Goal: Navigation & Orientation: Find specific page/section

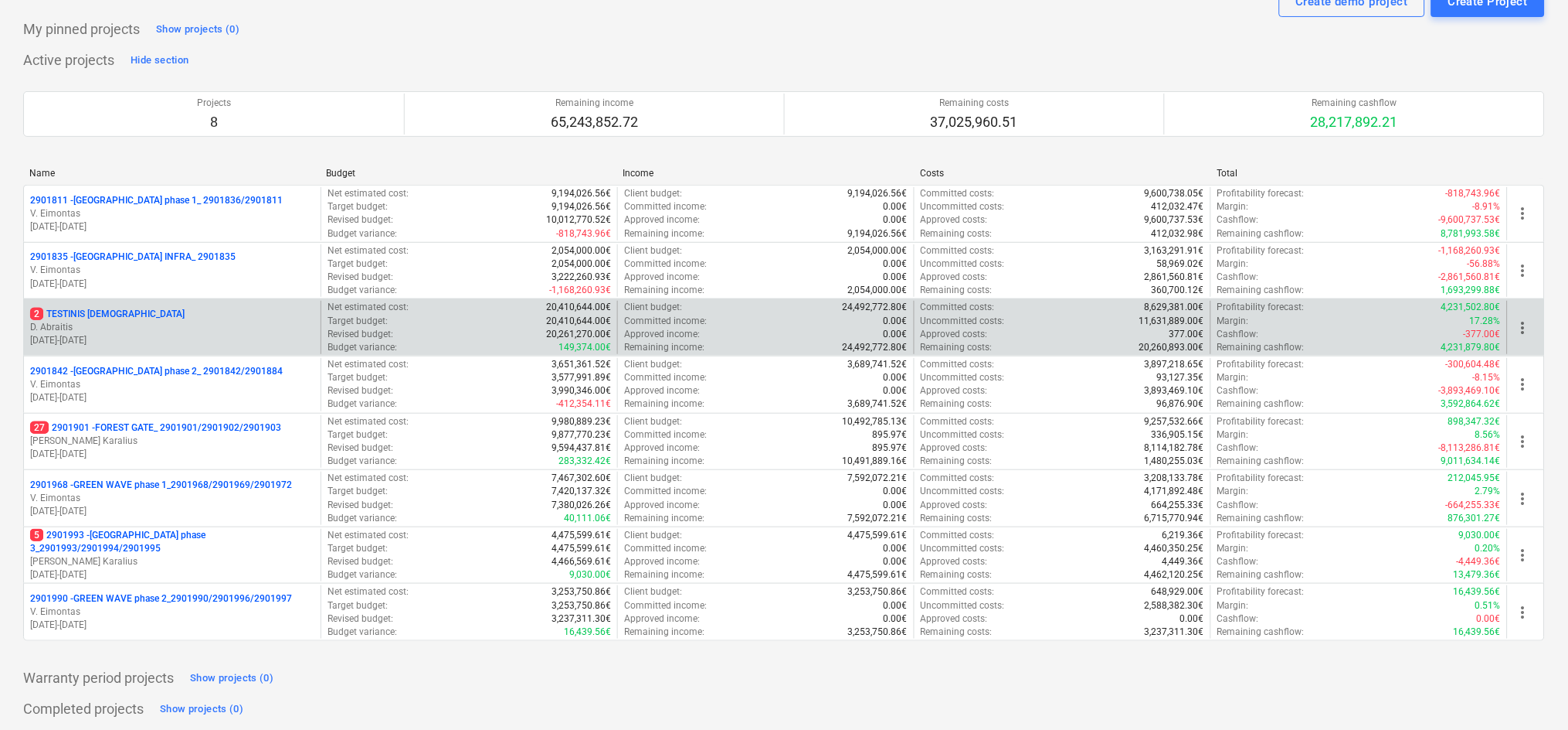
scroll to position [102, 0]
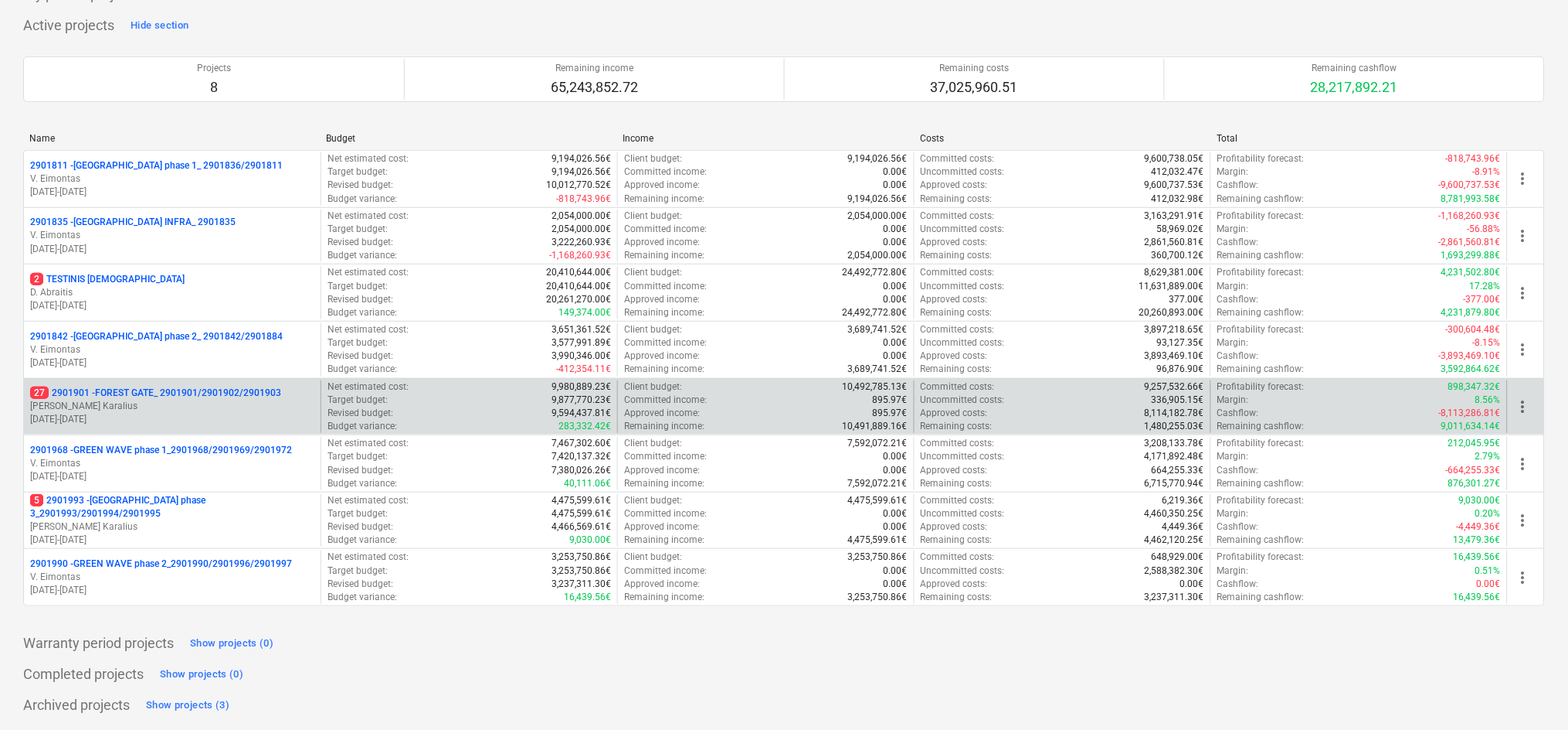
click at [170, 395] on p "27 2901901 - FOREST GATE_ 2901901/2901902/2901903" at bounding box center [156, 393] width 251 height 13
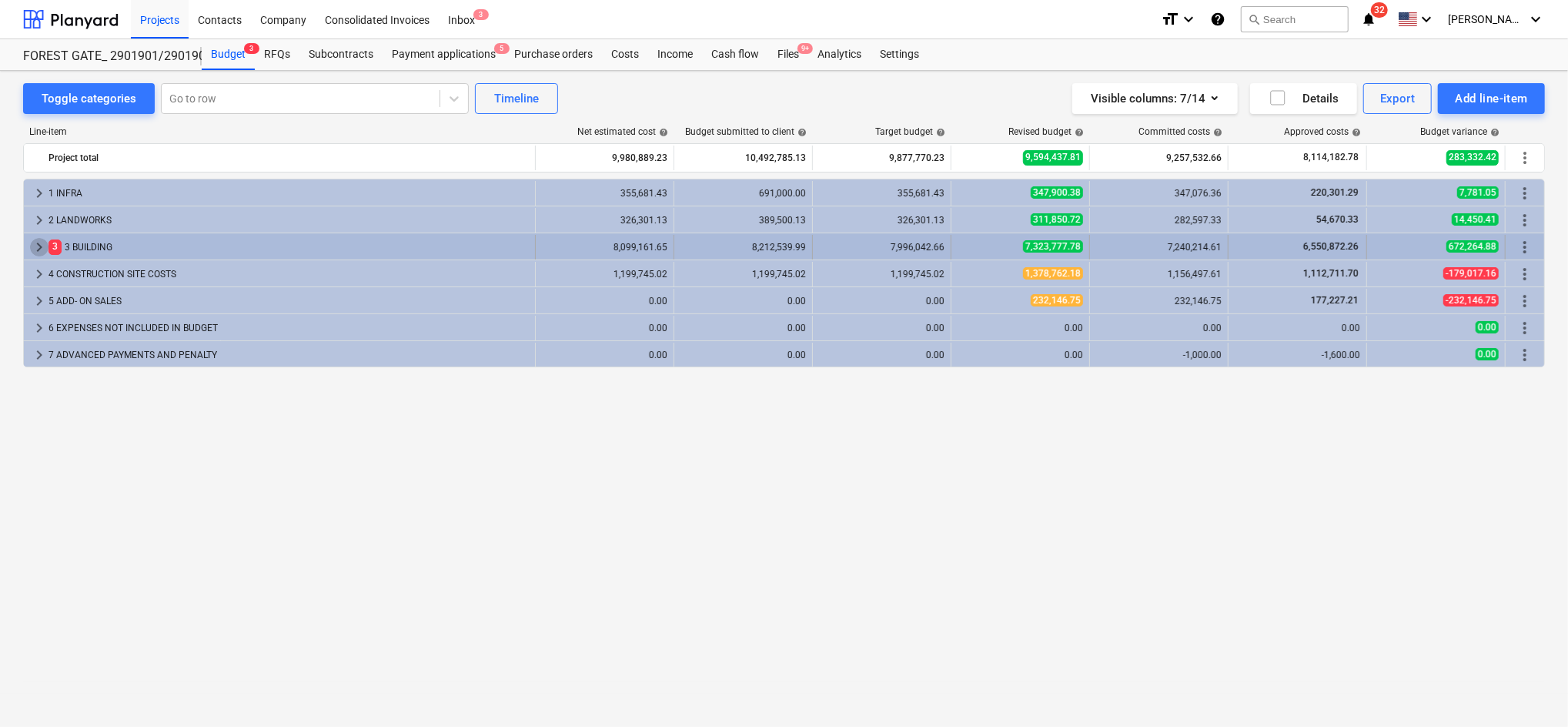
click at [47, 247] on span "keyboard_arrow_right" at bounding box center [39, 247] width 19 height 19
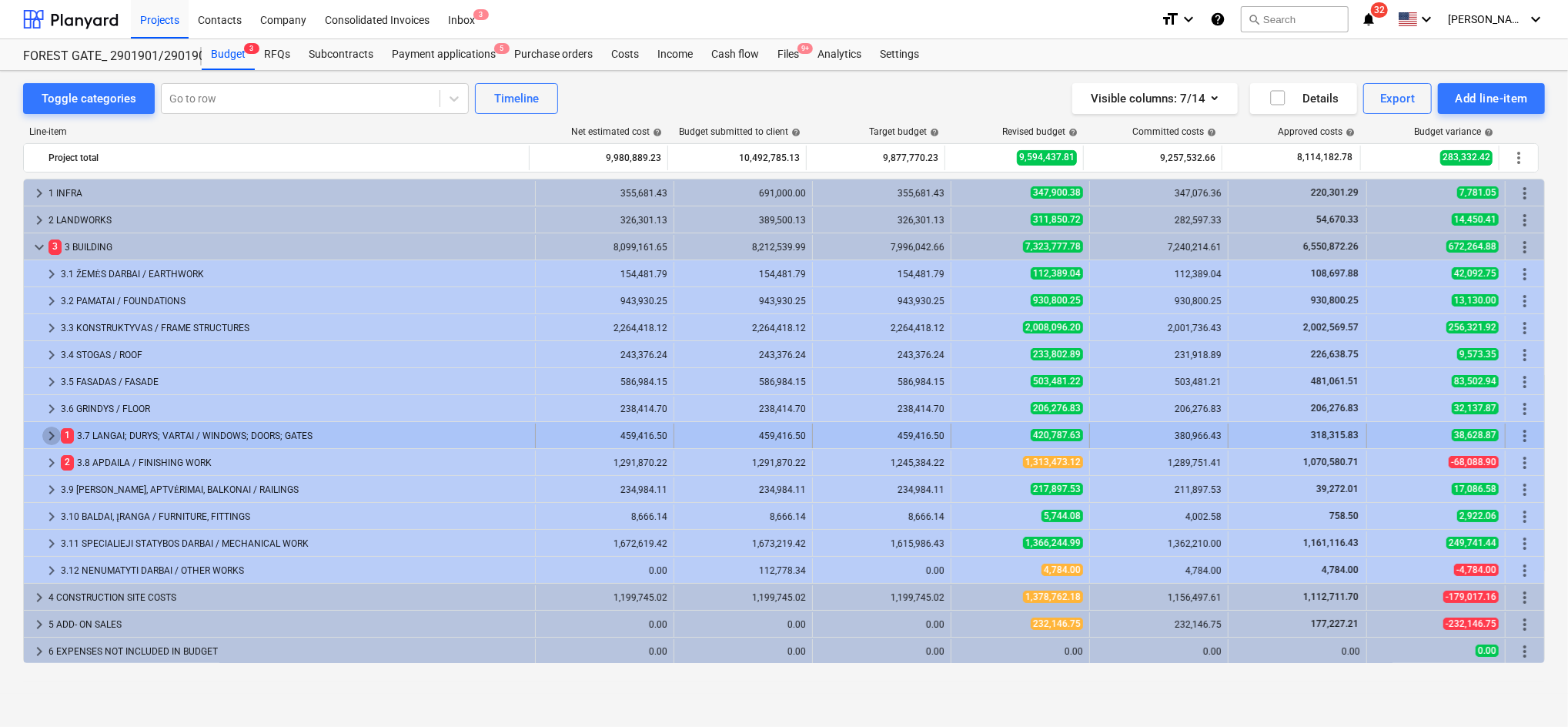
click at [50, 427] on span "keyboard_arrow_right" at bounding box center [51, 435] width 19 height 19
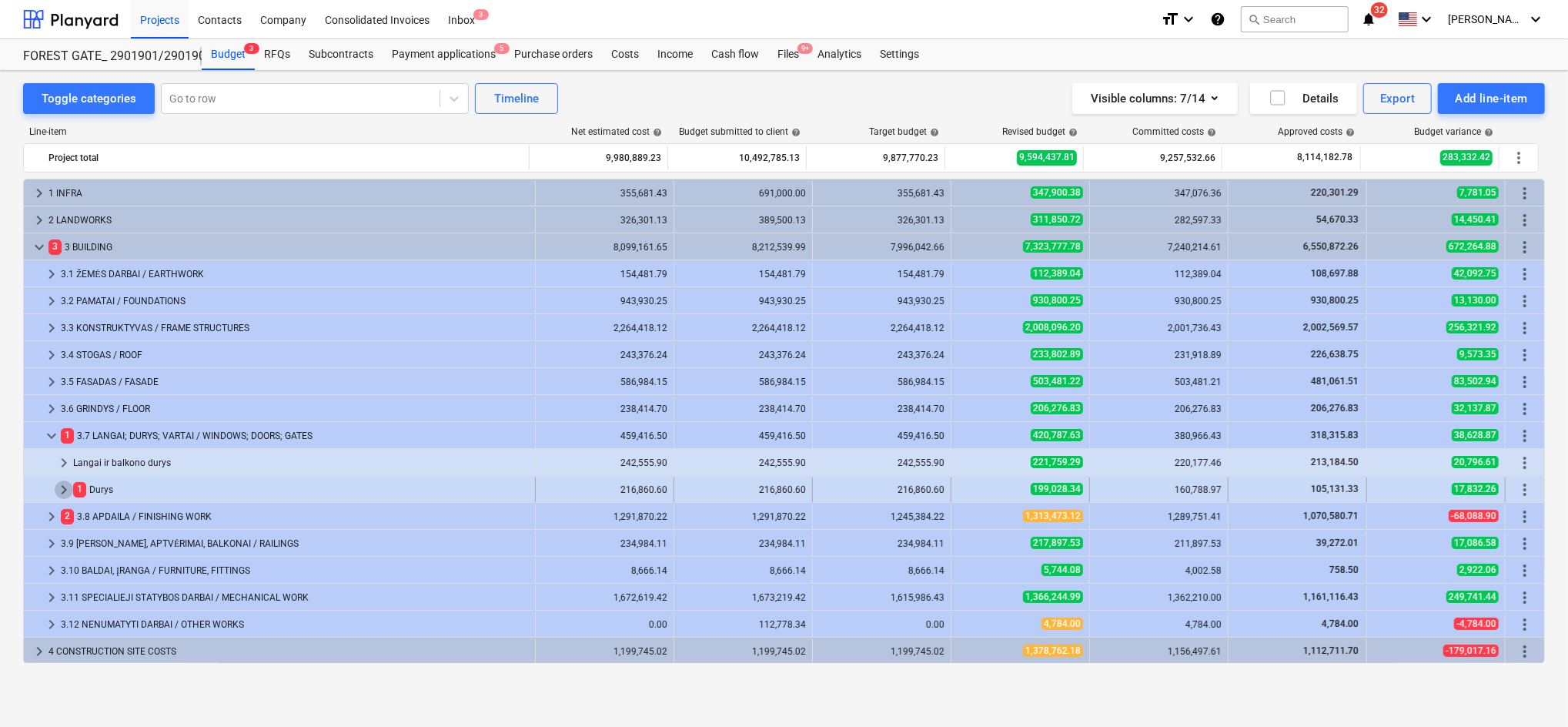
click at [59, 488] on span "keyboard_arrow_right" at bounding box center [64, 489] width 19 height 19
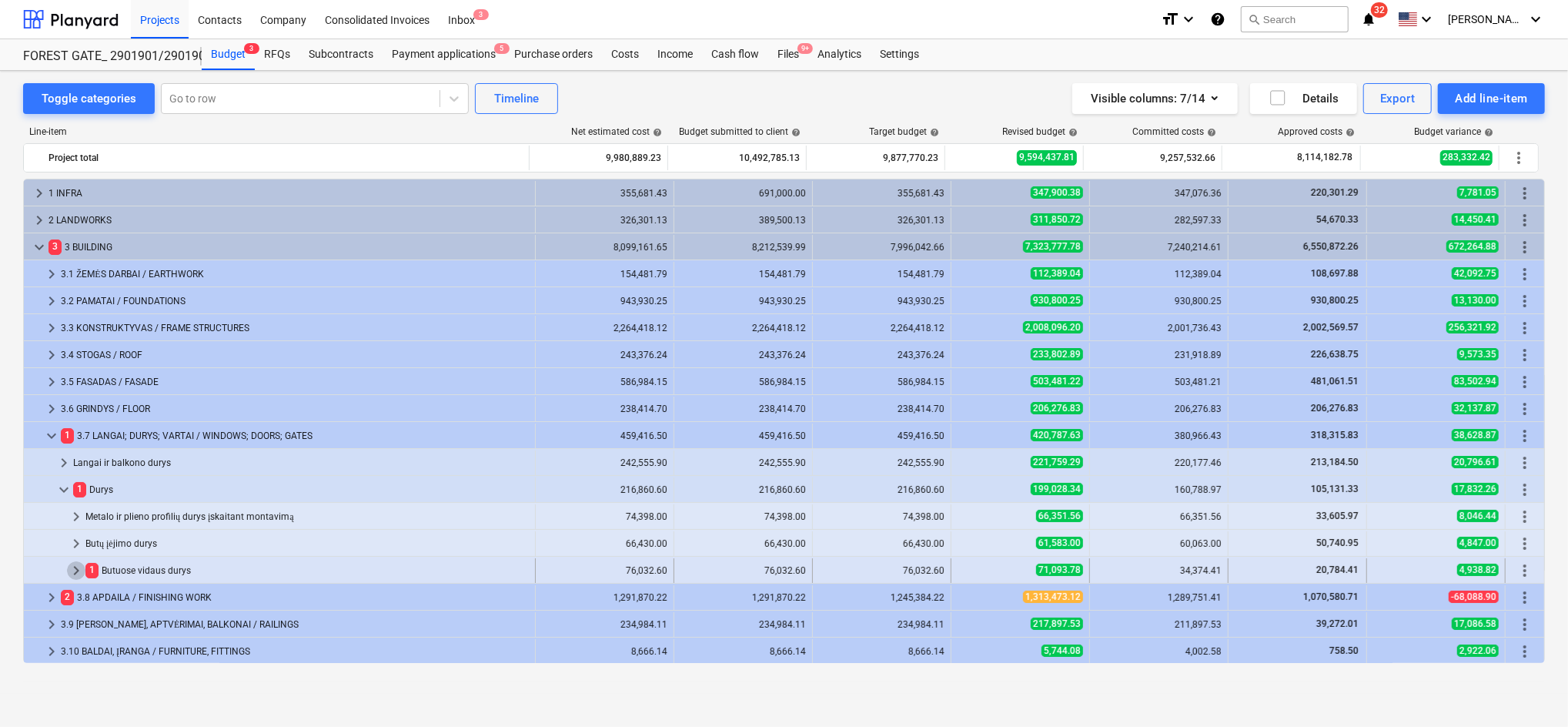
click at [81, 573] on span "keyboard_arrow_right" at bounding box center [76, 570] width 19 height 19
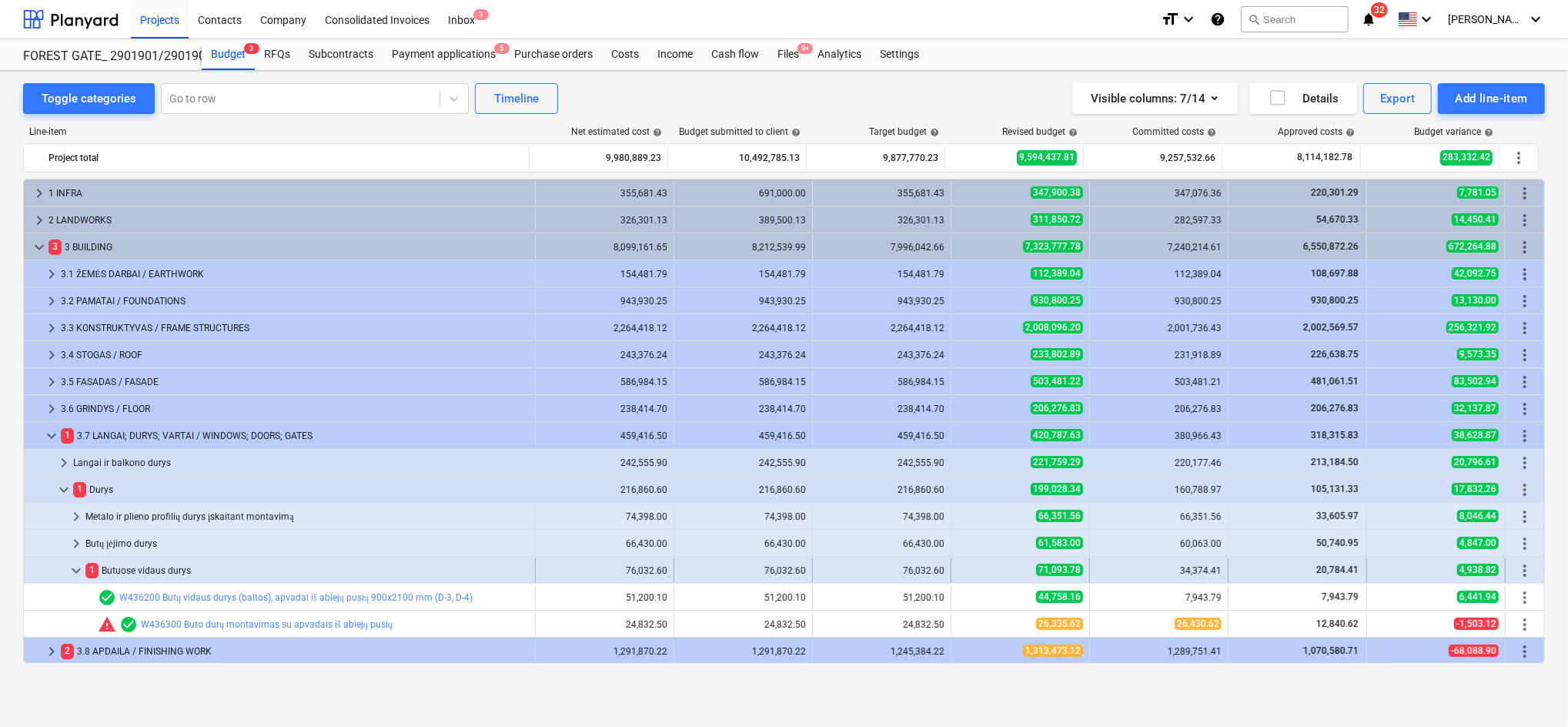
click at [79, 574] on span "keyboard_arrow_down" at bounding box center [76, 570] width 19 height 19
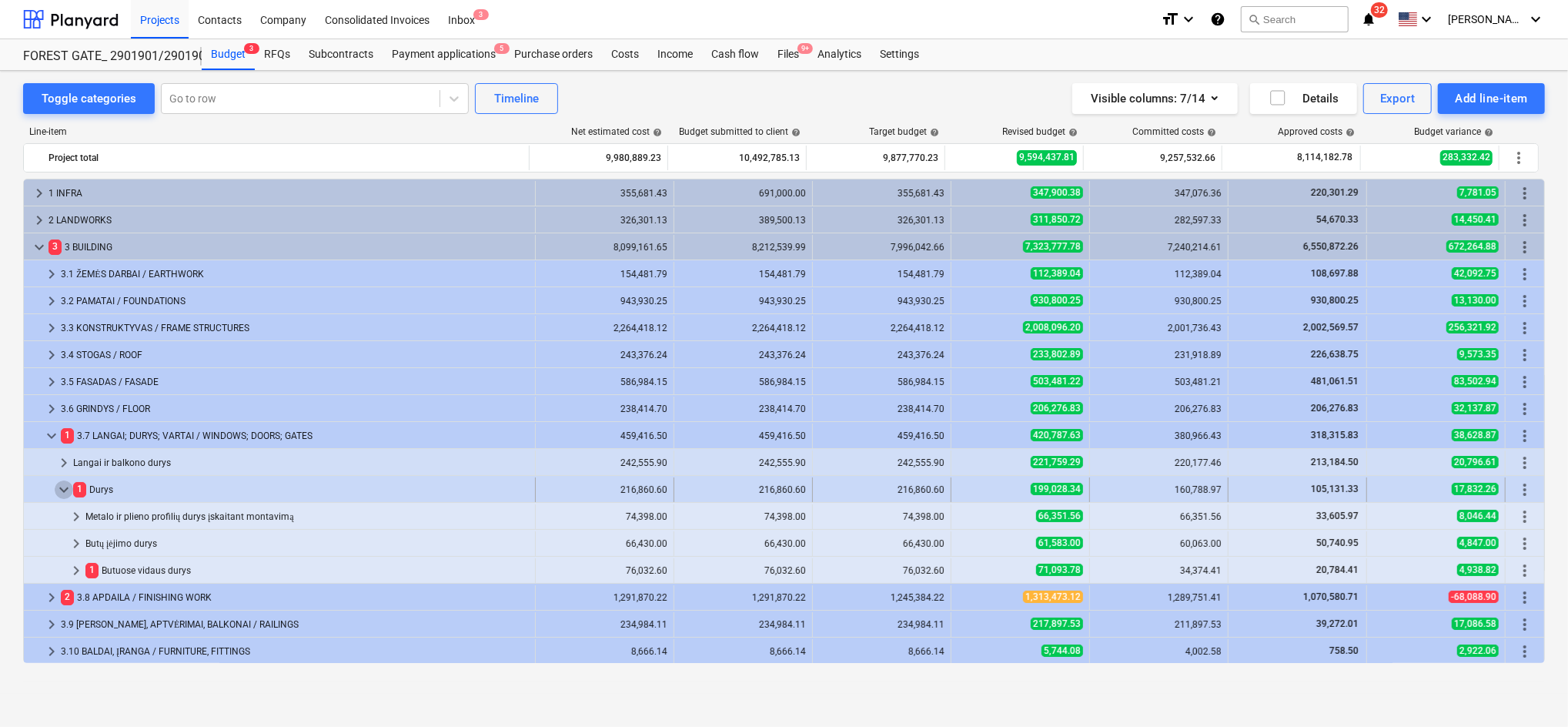
click at [67, 492] on span "keyboard_arrow_down" at bounding box center [64, 489] width 19 height 19
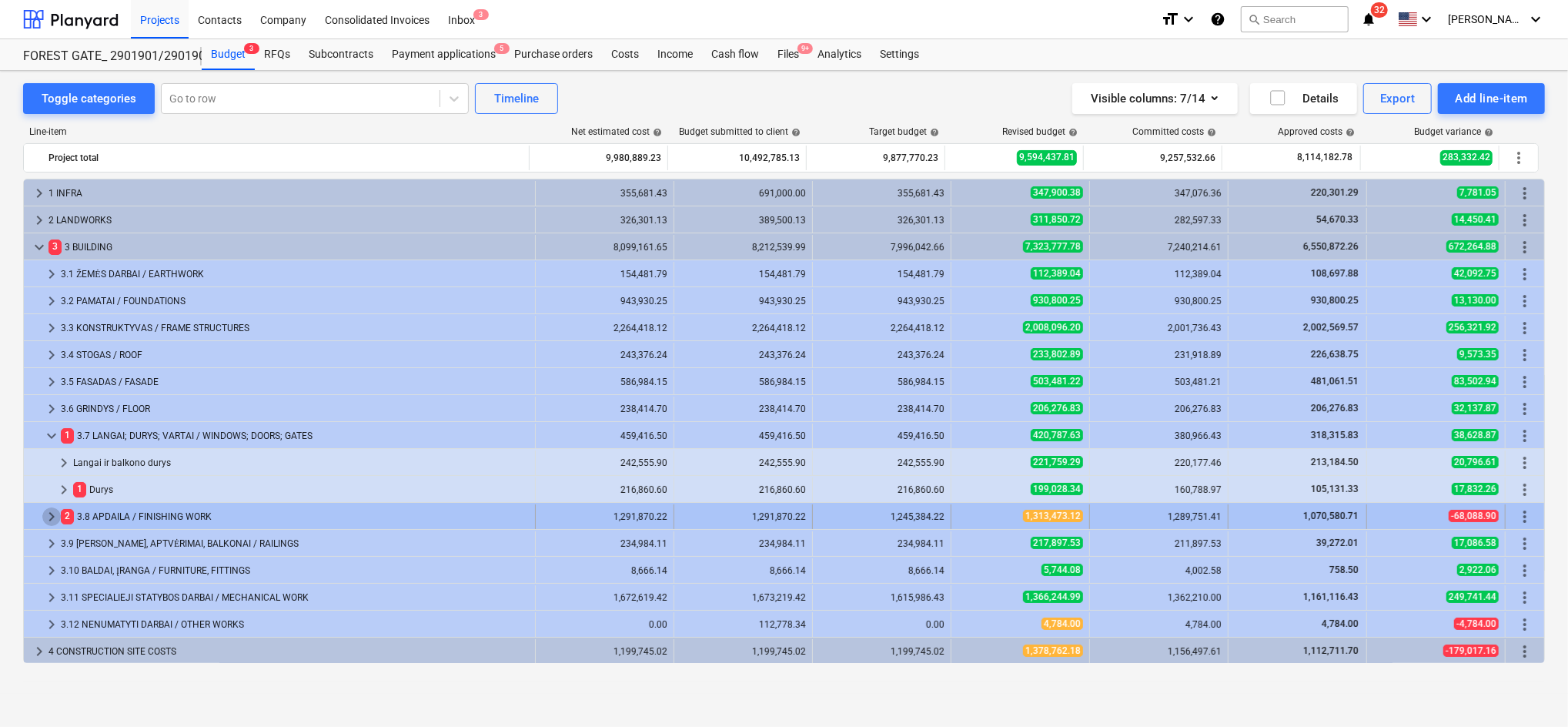
click at [53, 520] on span "keyboard_arrow_right" at bounding box center [51, 516] width 19 height 19
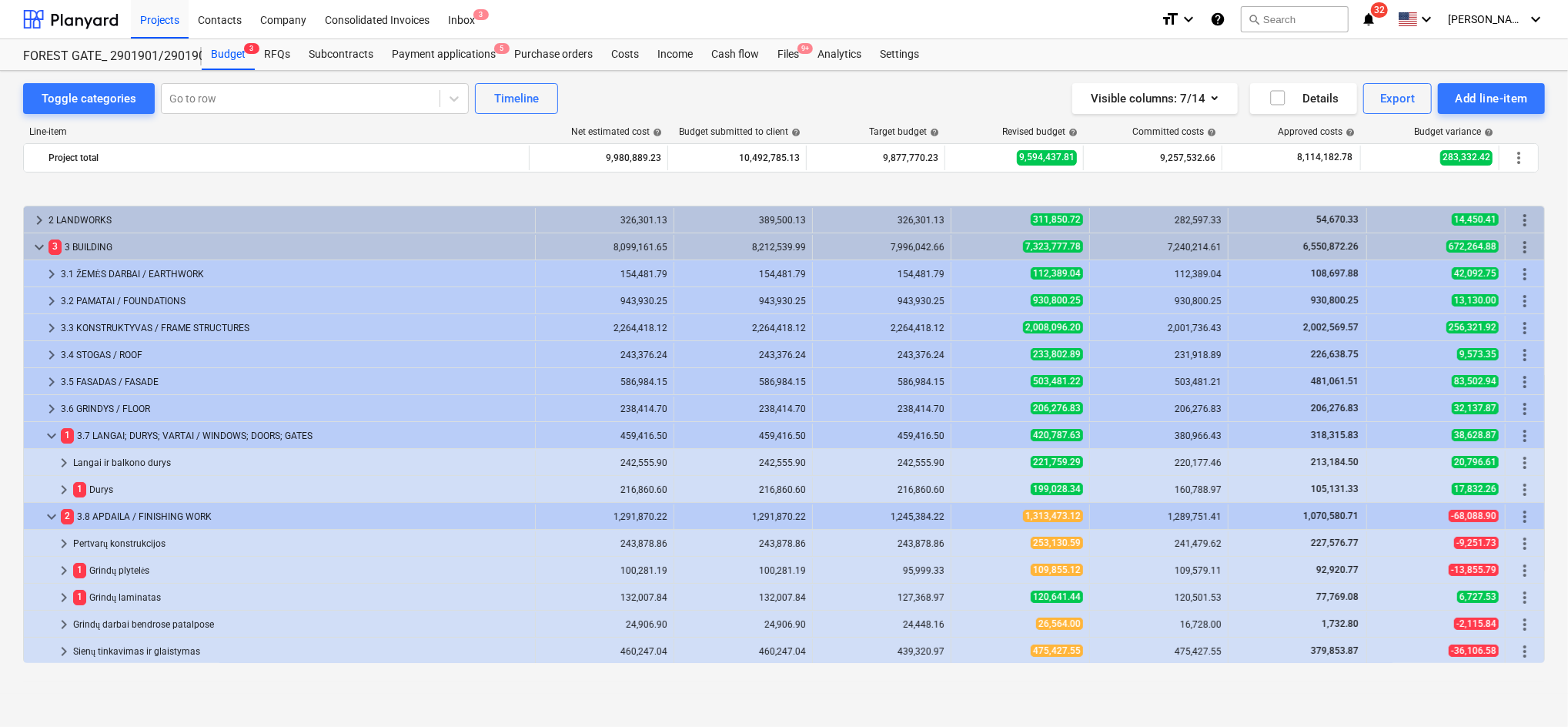
scroll to position [204, 0]
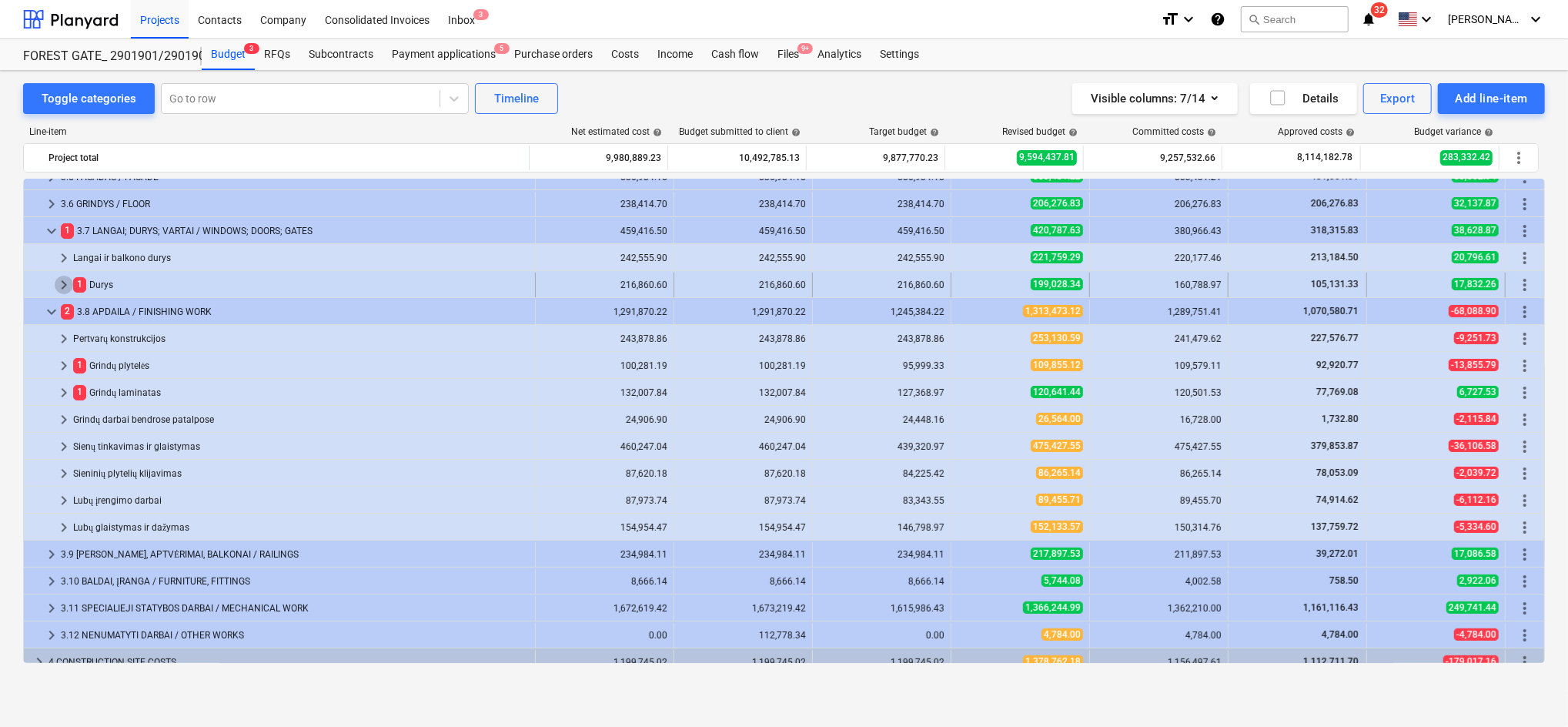
click at [60, 283] on span "keyboard_arrow_right" at bounding box center [64, 284] width 19 height 19
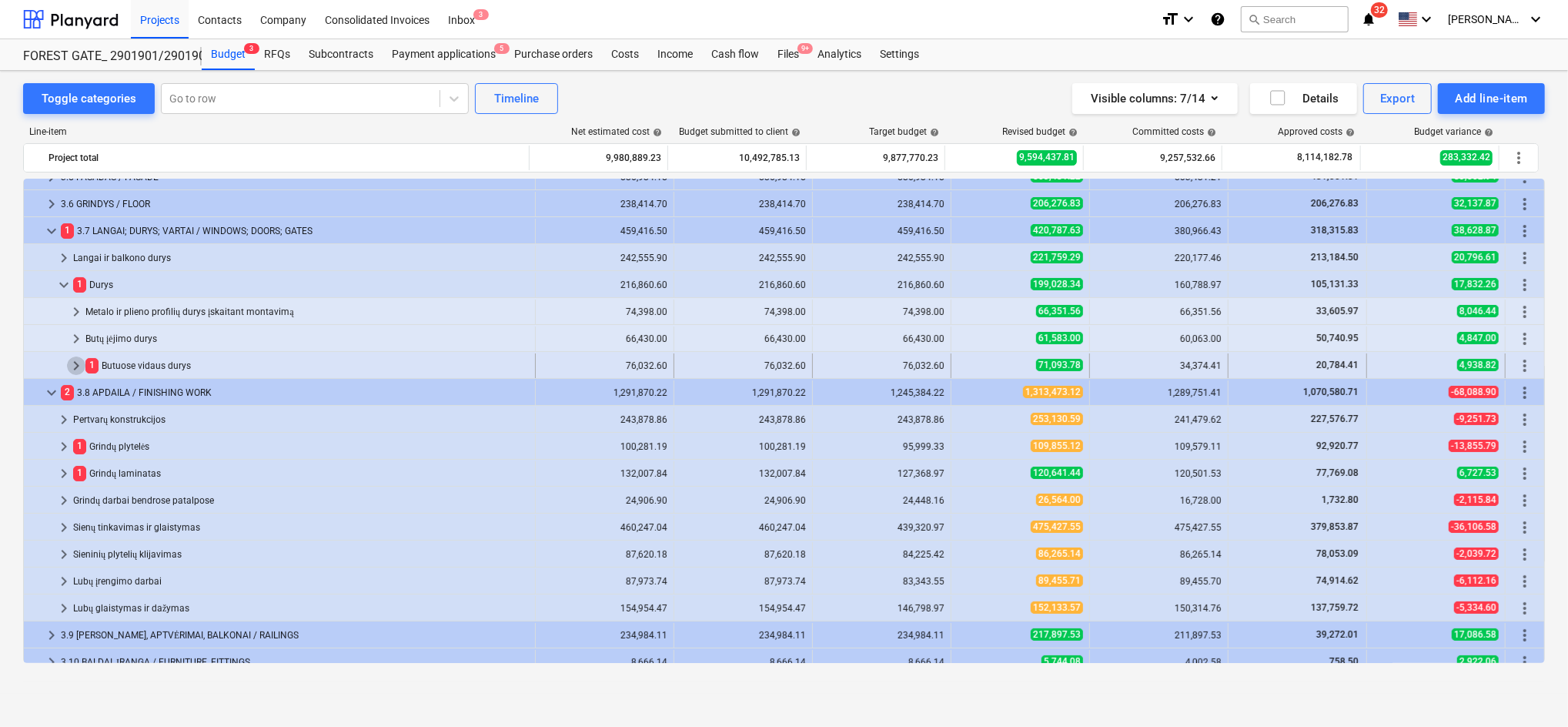
click at [73, 364] on span "keyboard_arrow_right" at bounding box center [76, 365] width 19 height 19
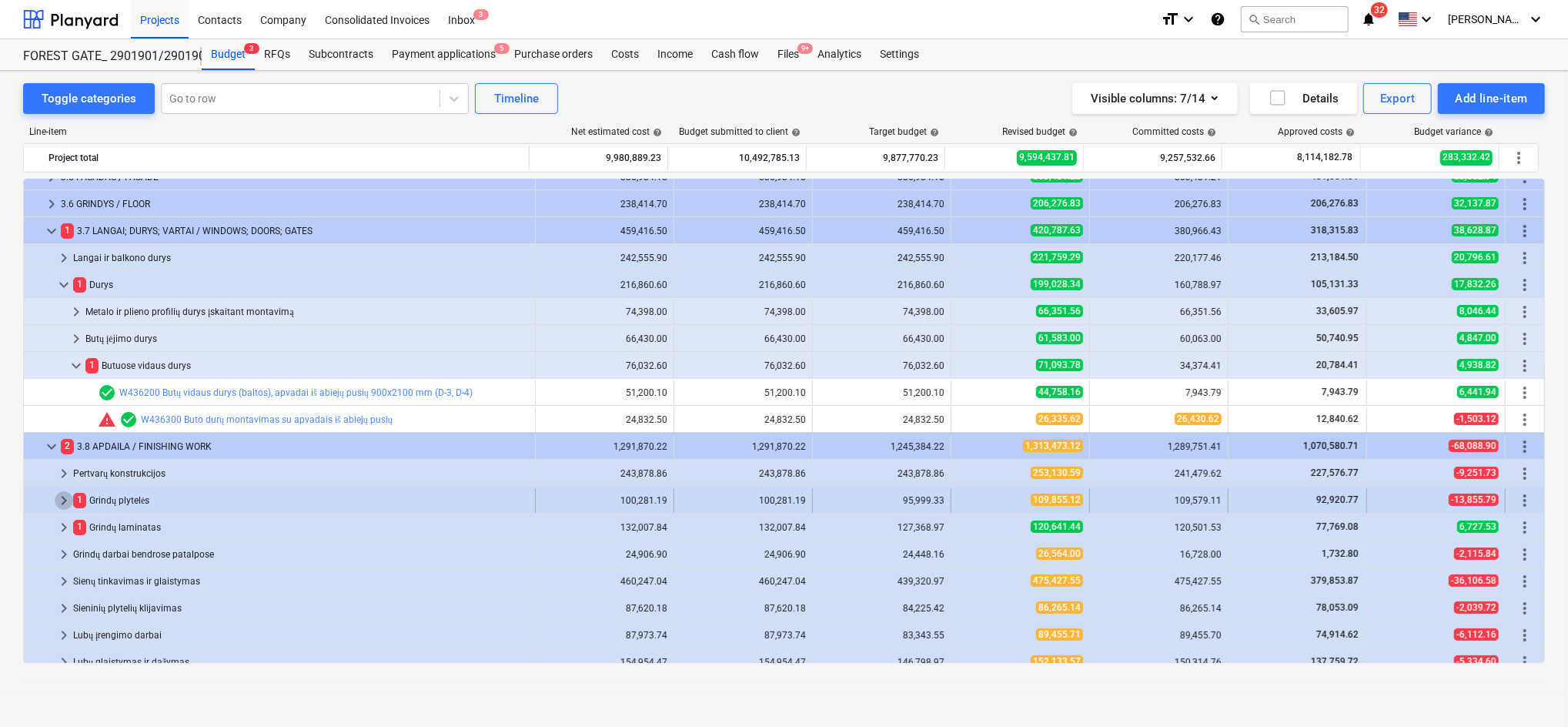
click at [66, 501] on span "keyboard_arrow_right" at bounding box center [64, 500] width 19 height 19
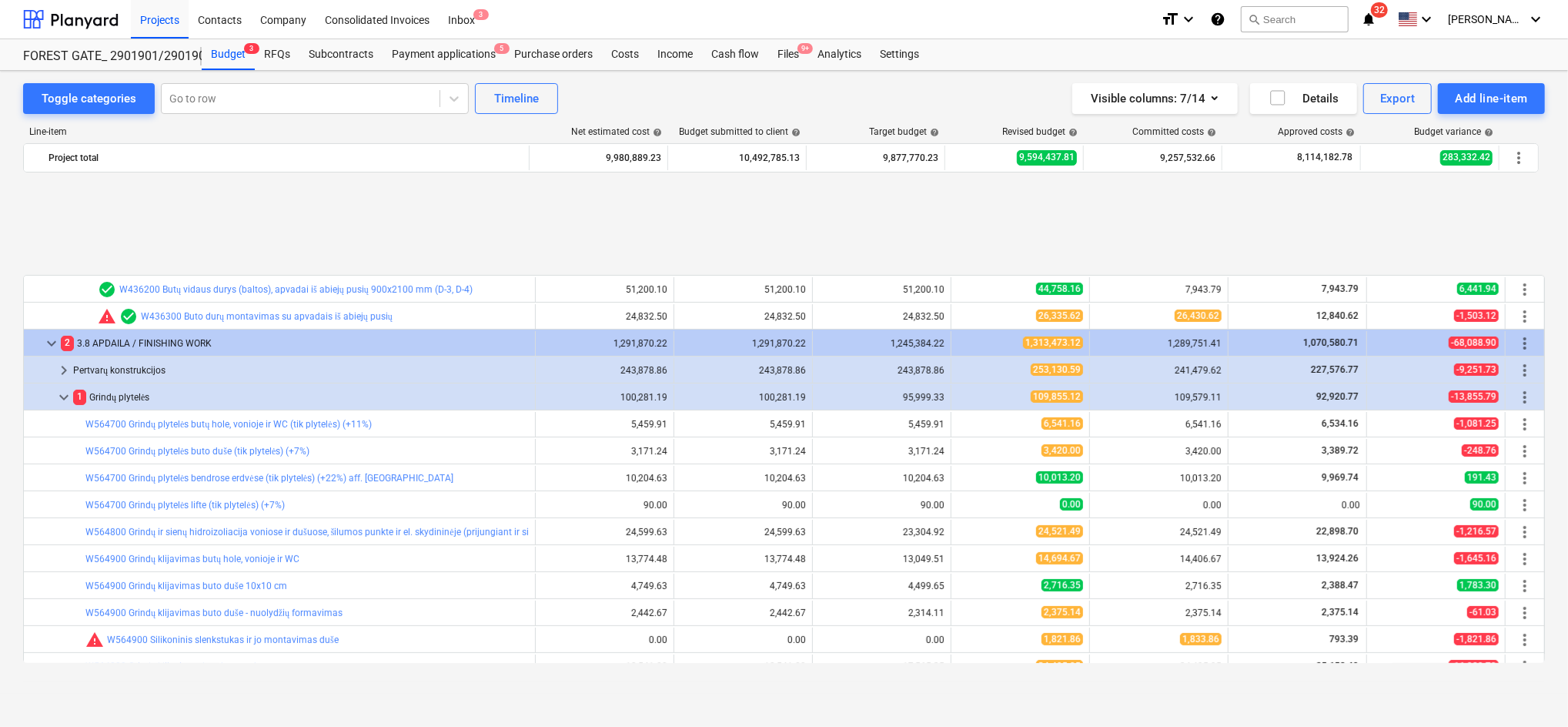
scroll to position [513, 0]
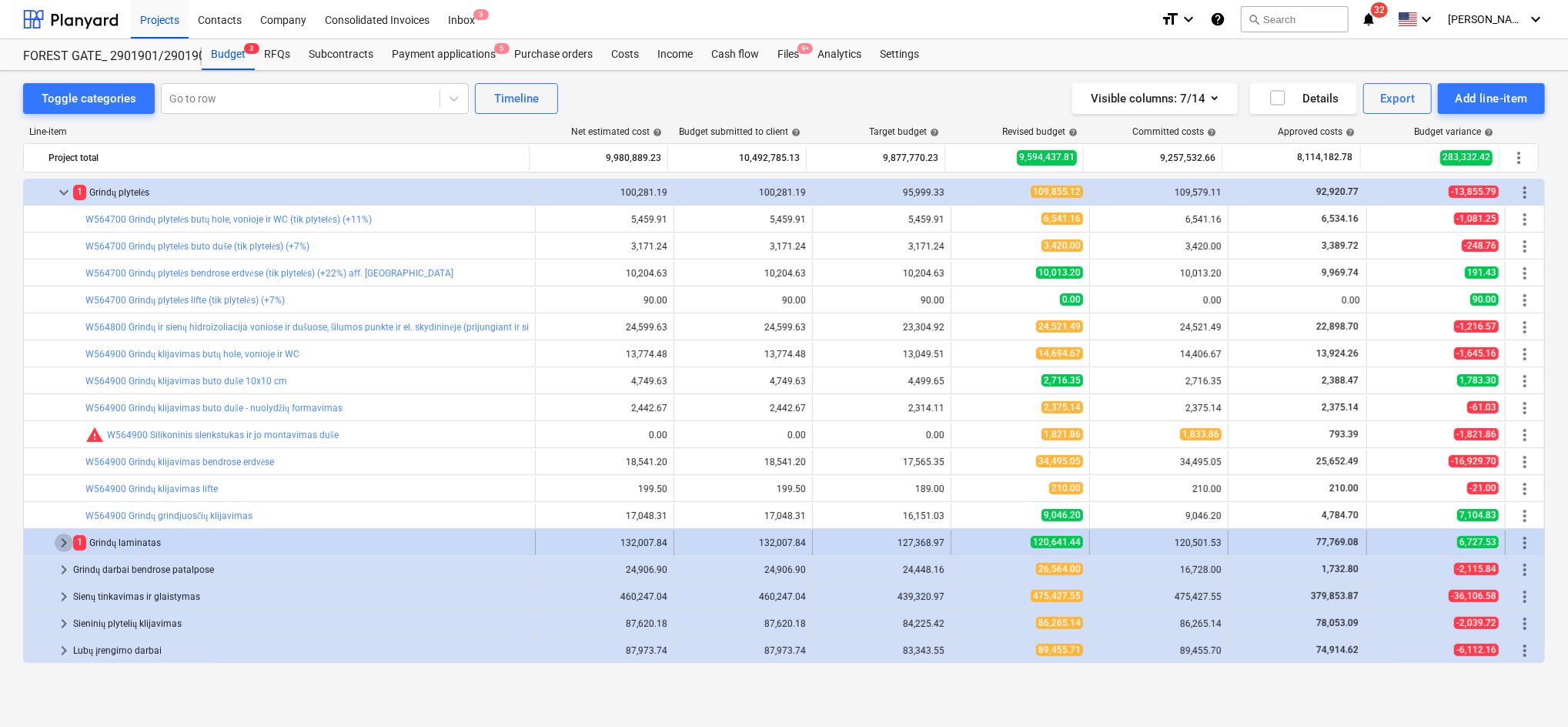
click at [66, 545] on span "keyboard_arrow_right" at bounding box center [64, 542] width 19 height 19
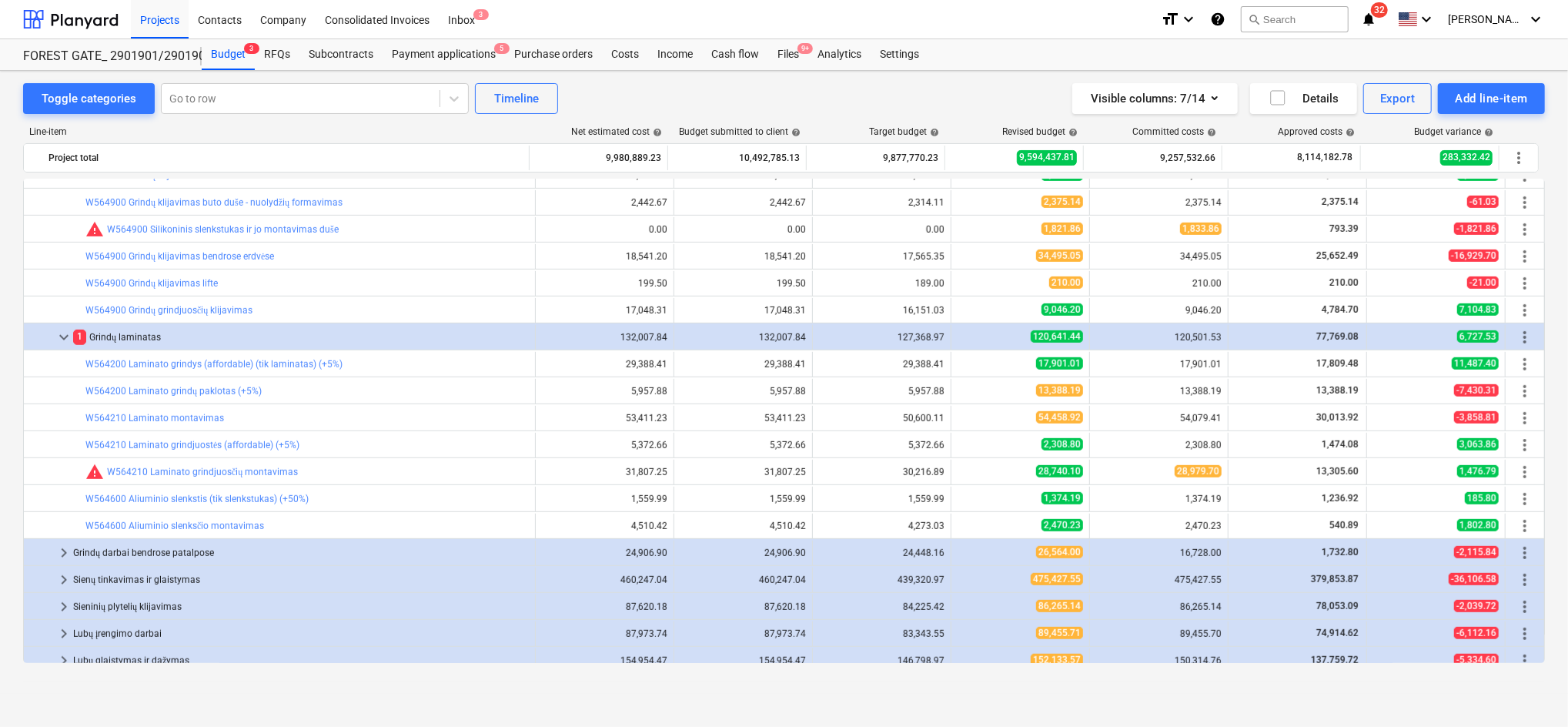
scroll to position [923, 0]
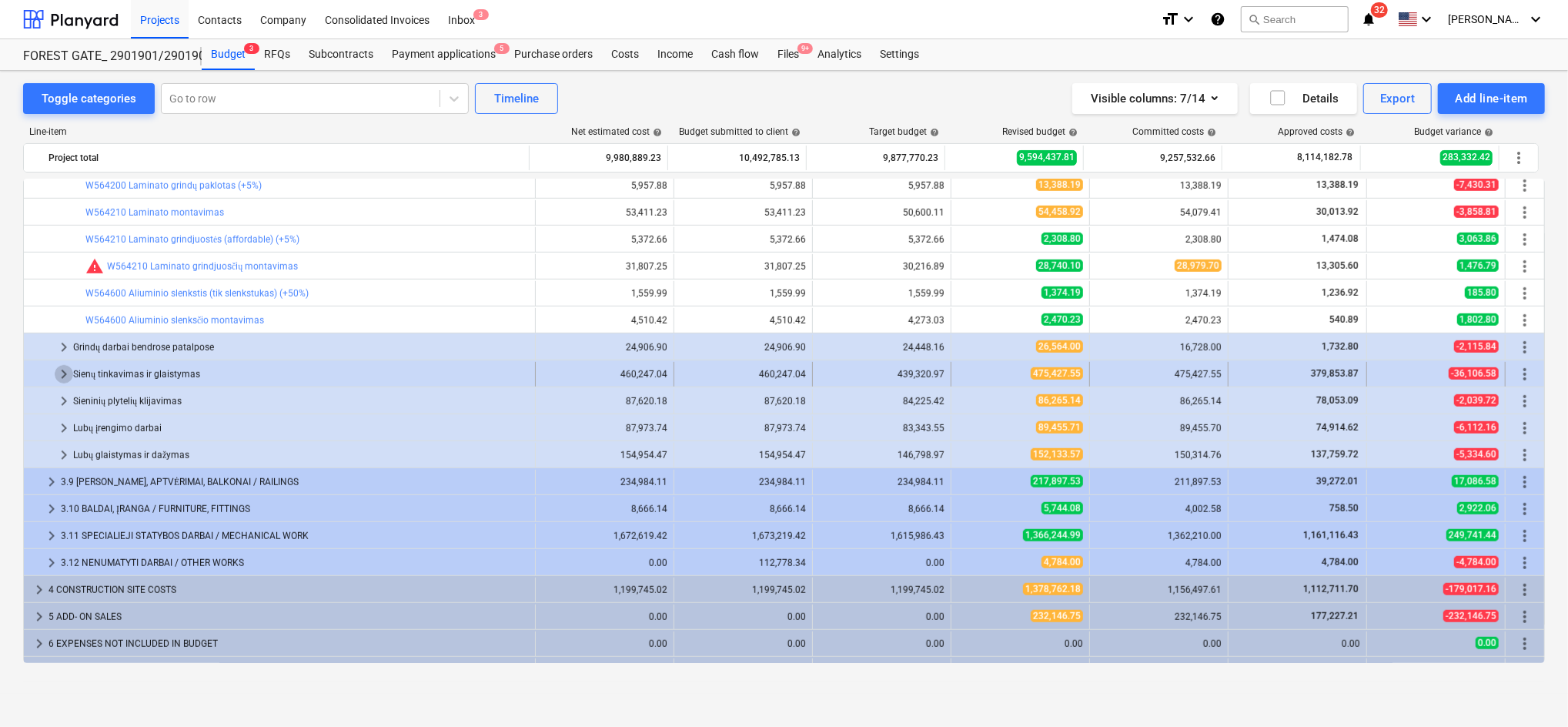
click at [64, 374] on span "keyboard_arrow_right" at bounding box center [64, 373] width 19 height 19
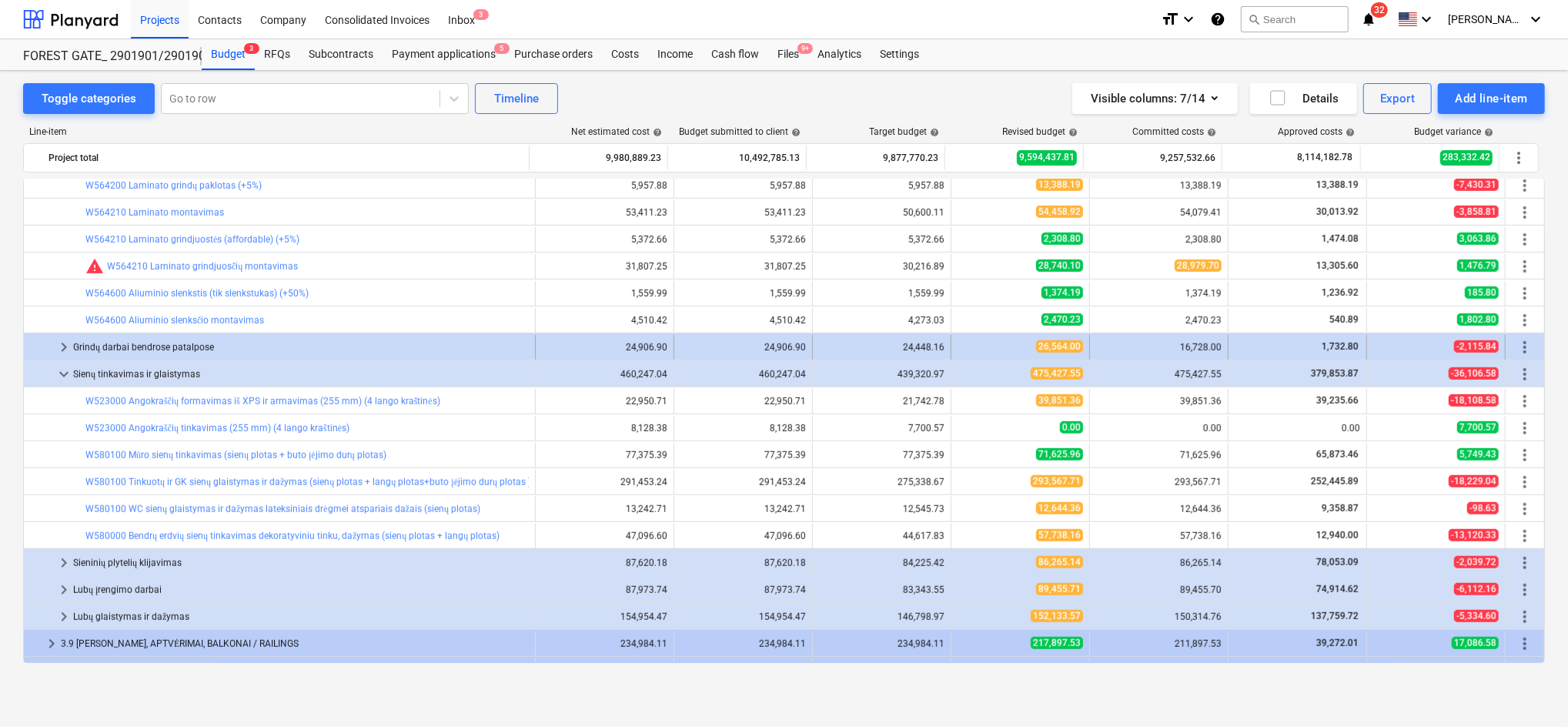
click at [71, 349] on span "keyboard_arrow_right" at bounding box center [64, 347] width 19 height 19
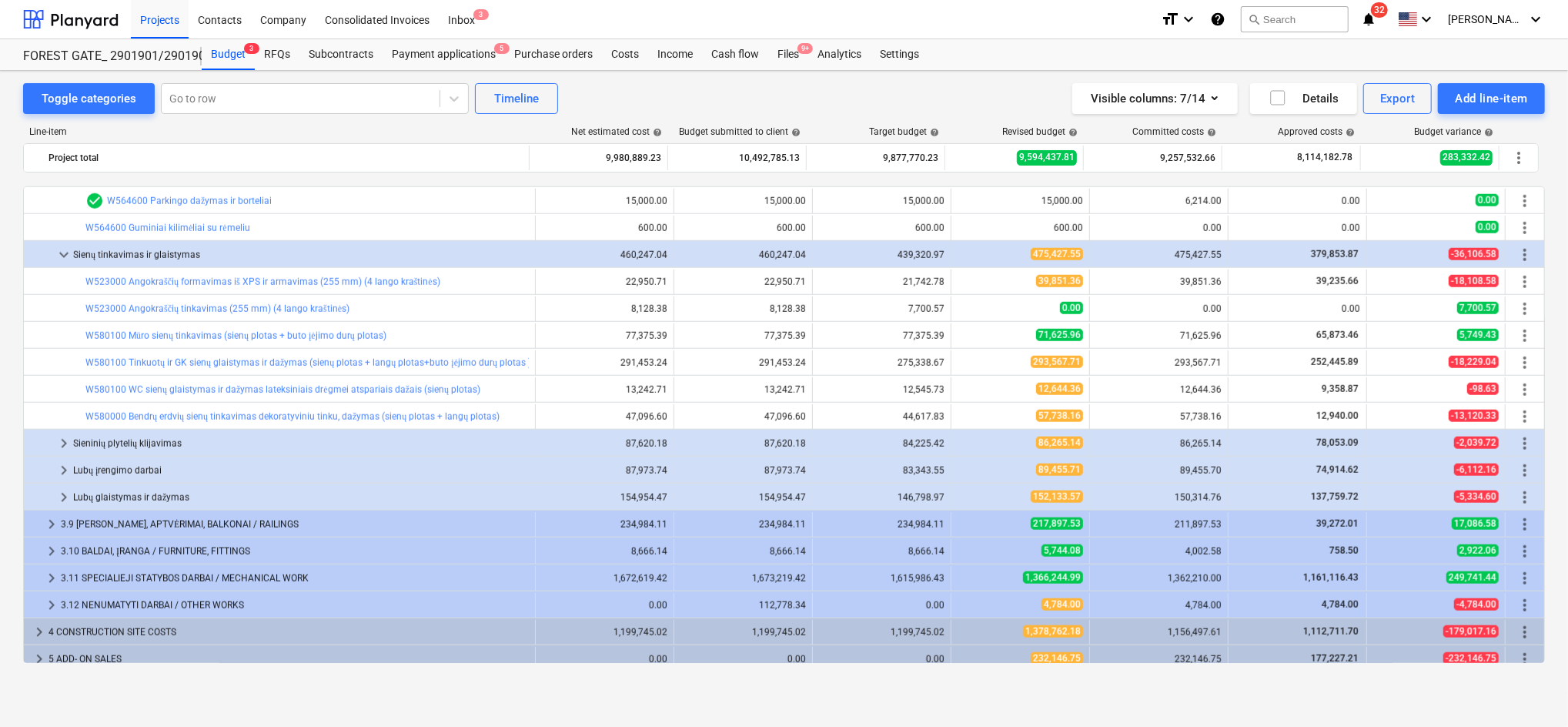
scroll to position [1294, 0]
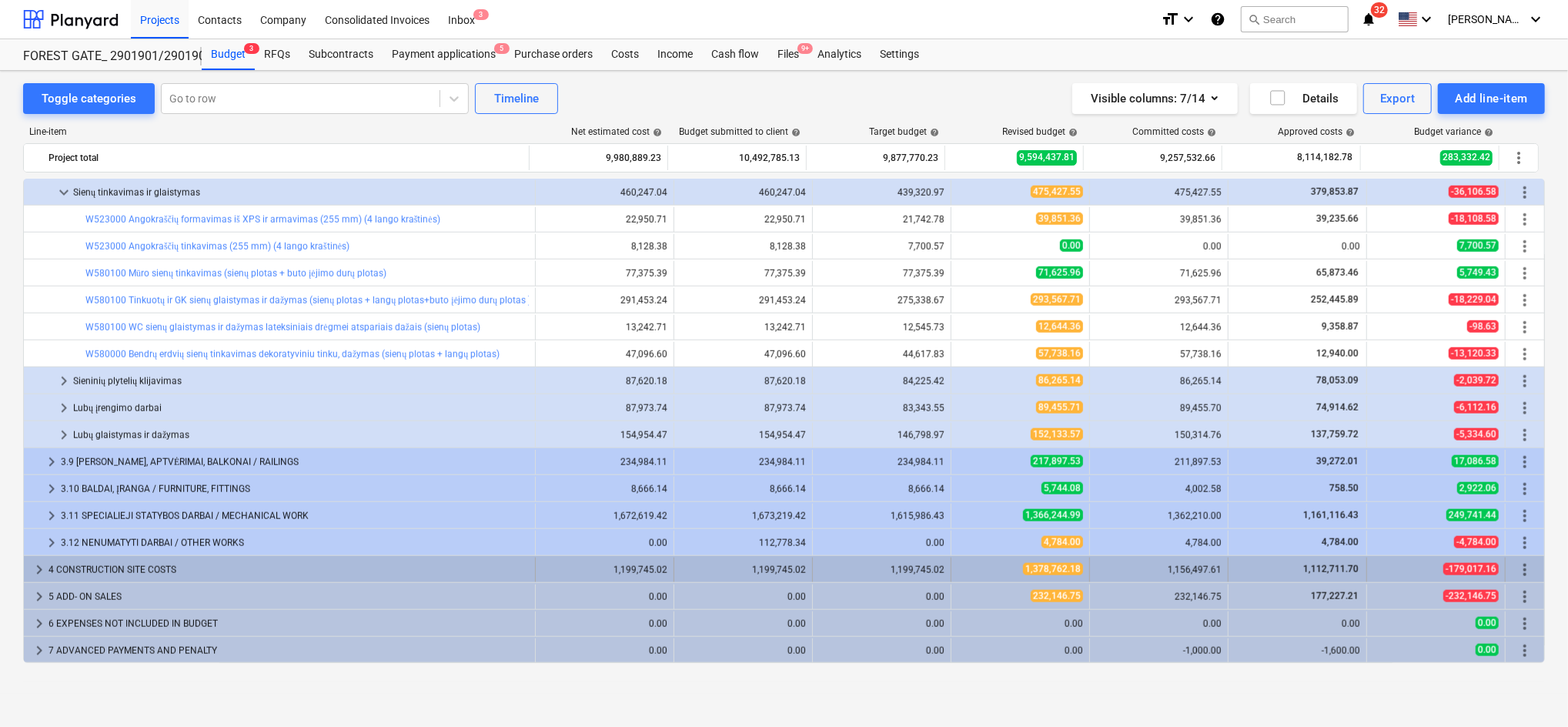
click at [41, 570] on span "keyboard_arrow_right" at bounding box center [39, 569] width 19 height 19
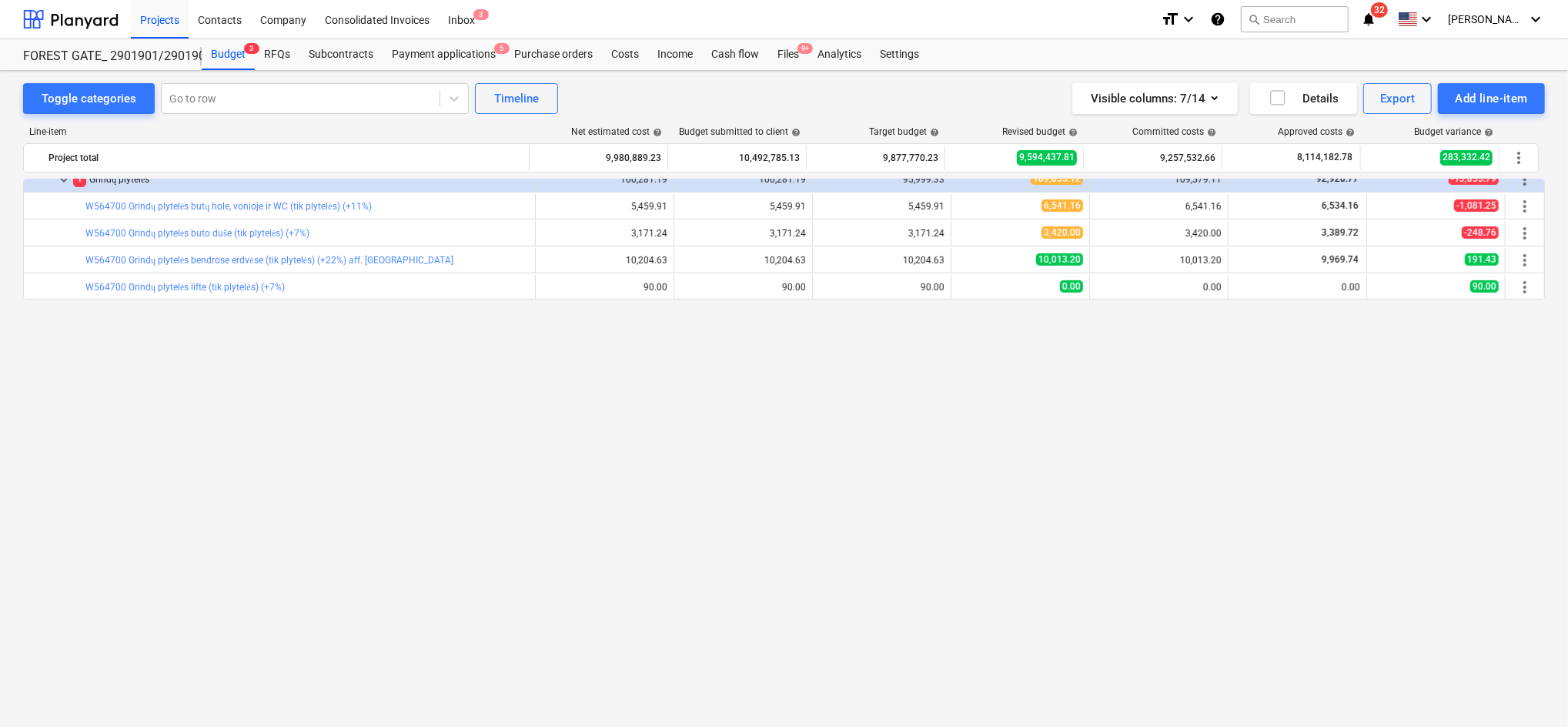
scroll to position [116, 0]
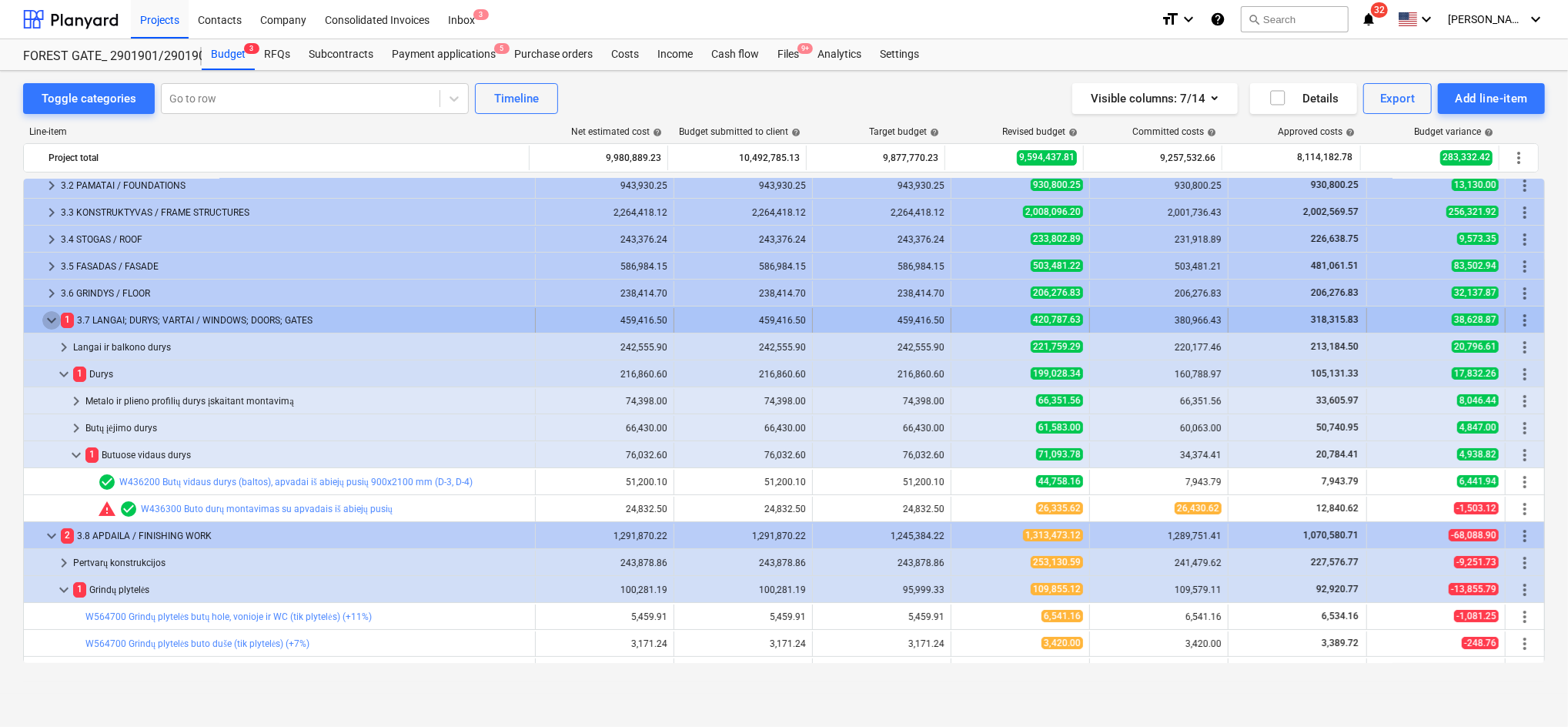
click at [43, 316] on span "keyboard_arrow_down" at bounding box center [51, 319] width 19 height 19
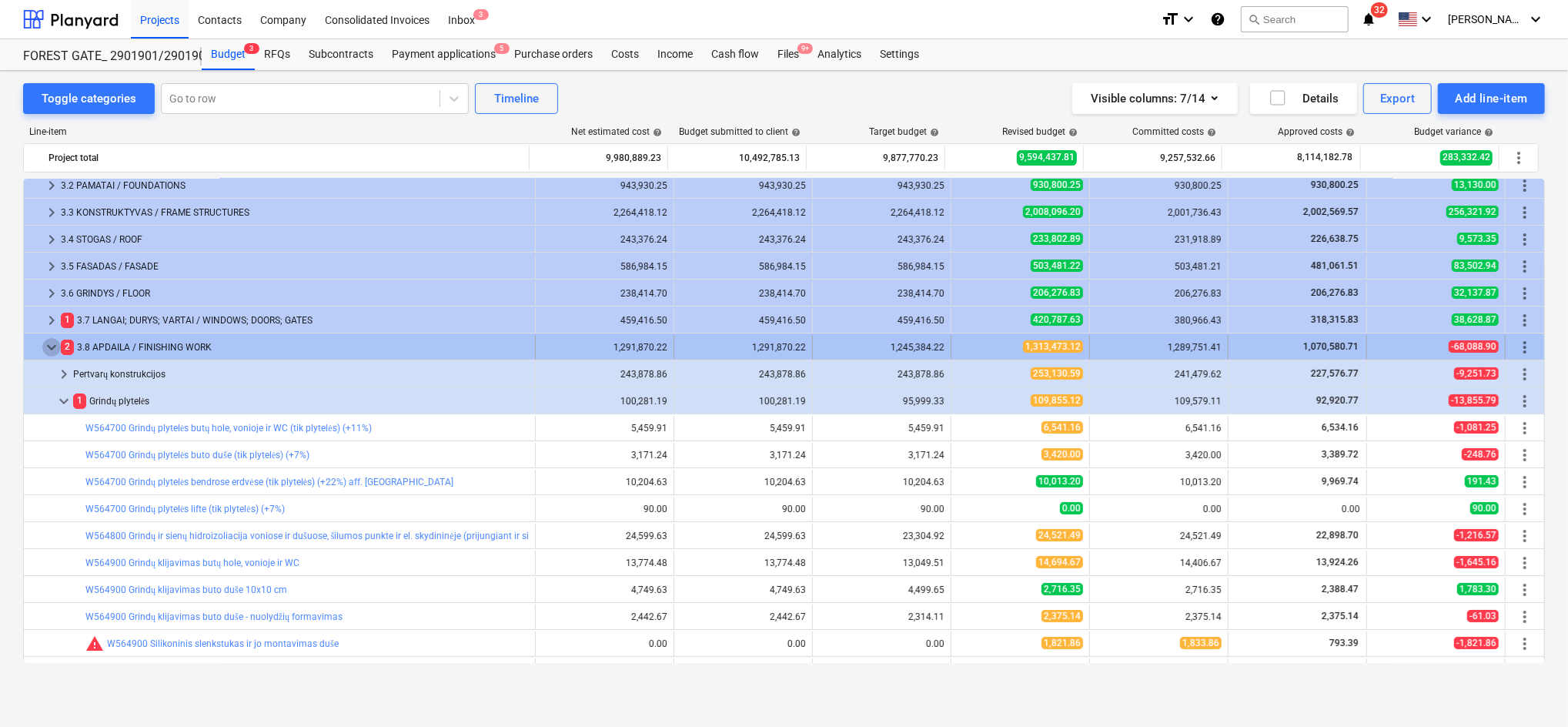
click at [47, 349] on span "keyboard_arrow_down" at bounding box center [51, 347] width 19 height 19
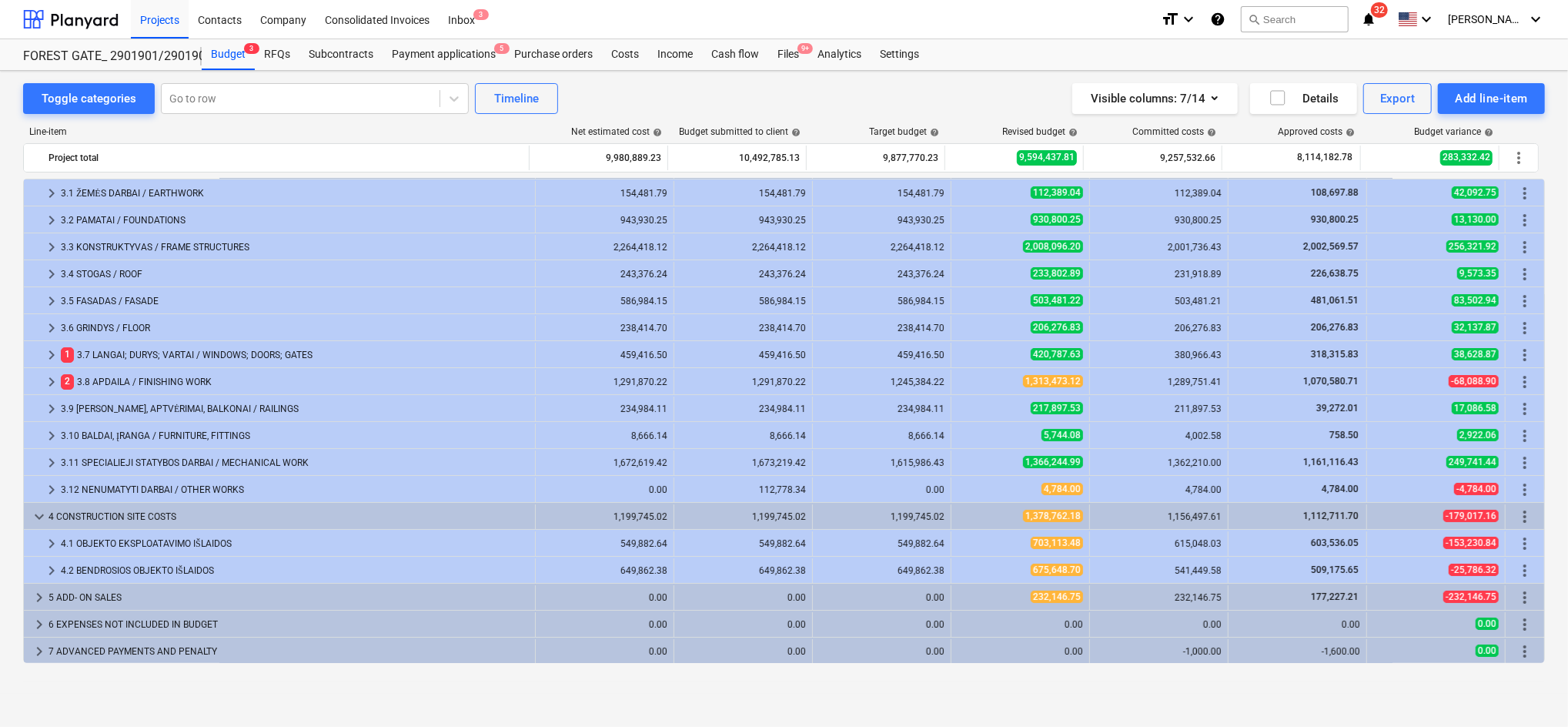
click at [37, 516] on span "keyboard_arrow_down" at bounding box center [39, 516] width 19 height 19
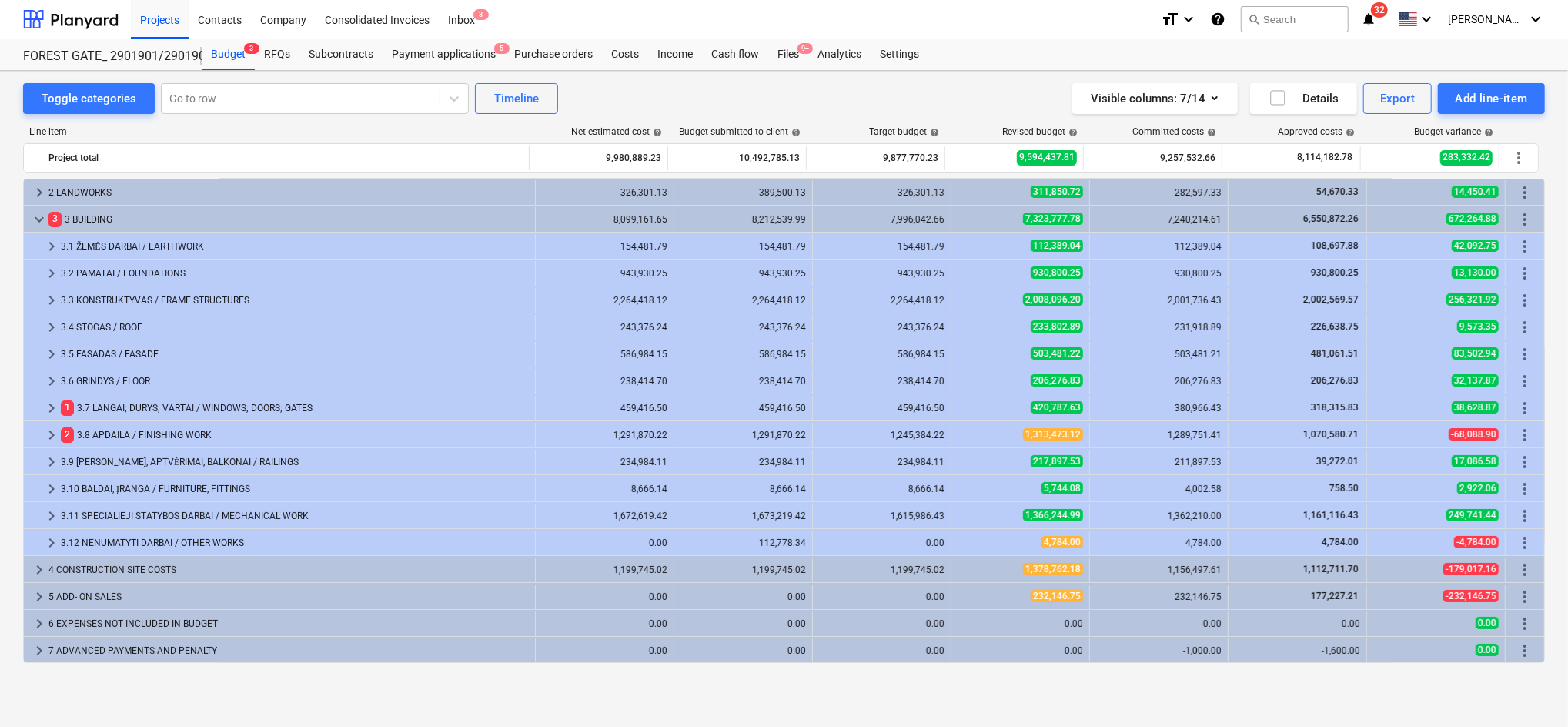
scroll to position [27, 0]
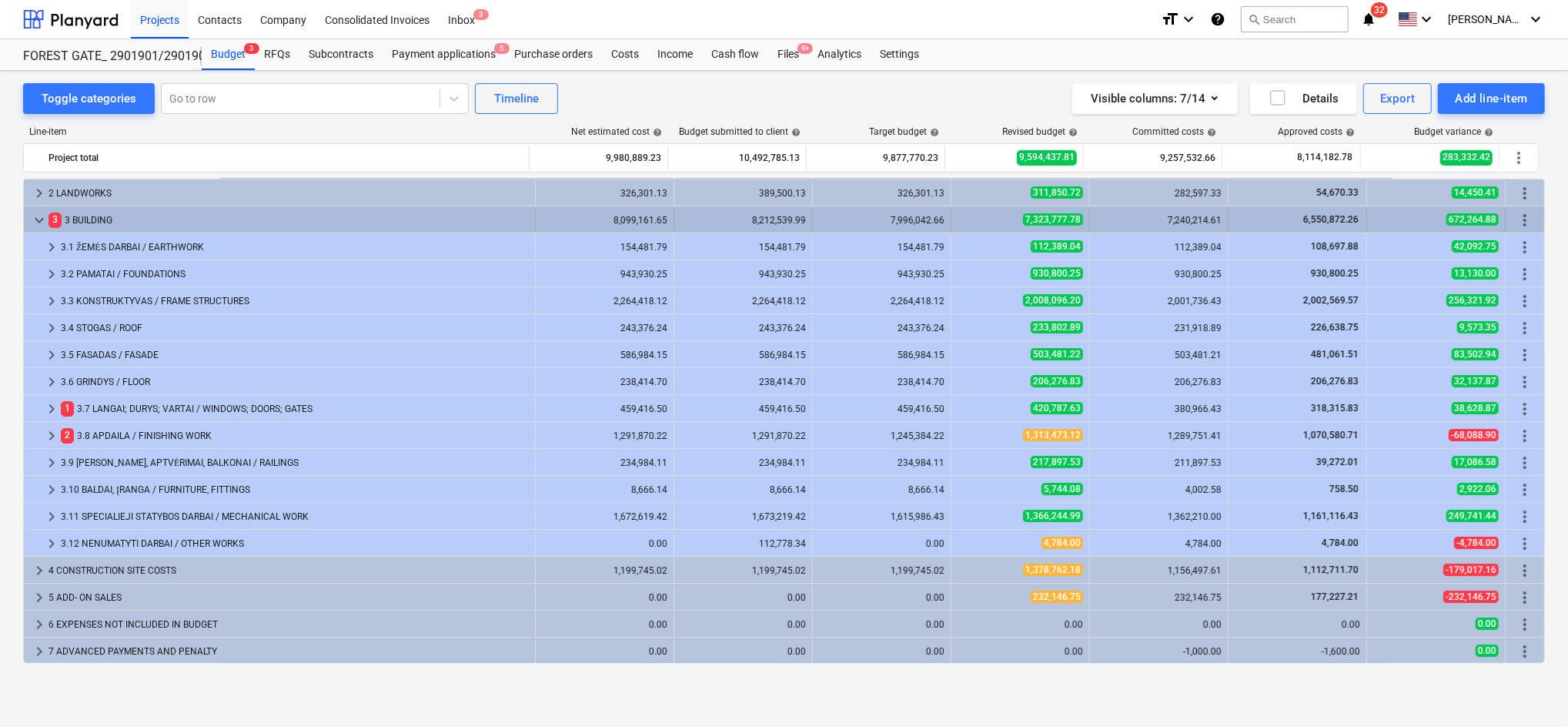
click at [38, 218] on span "keyboard_arrow_down" at bounding box center [39, 220] width 19 height 19
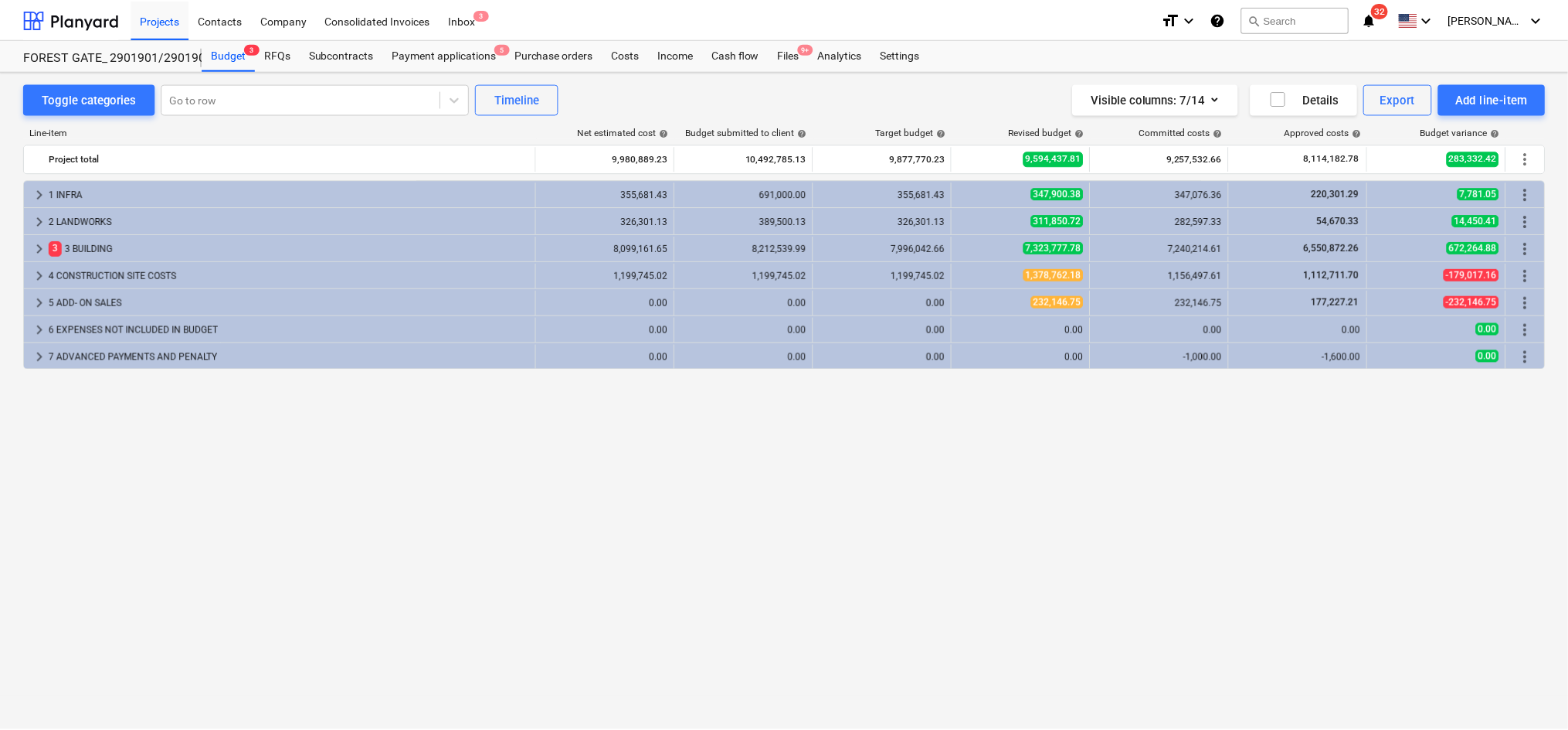
scroll to position [0, 0]
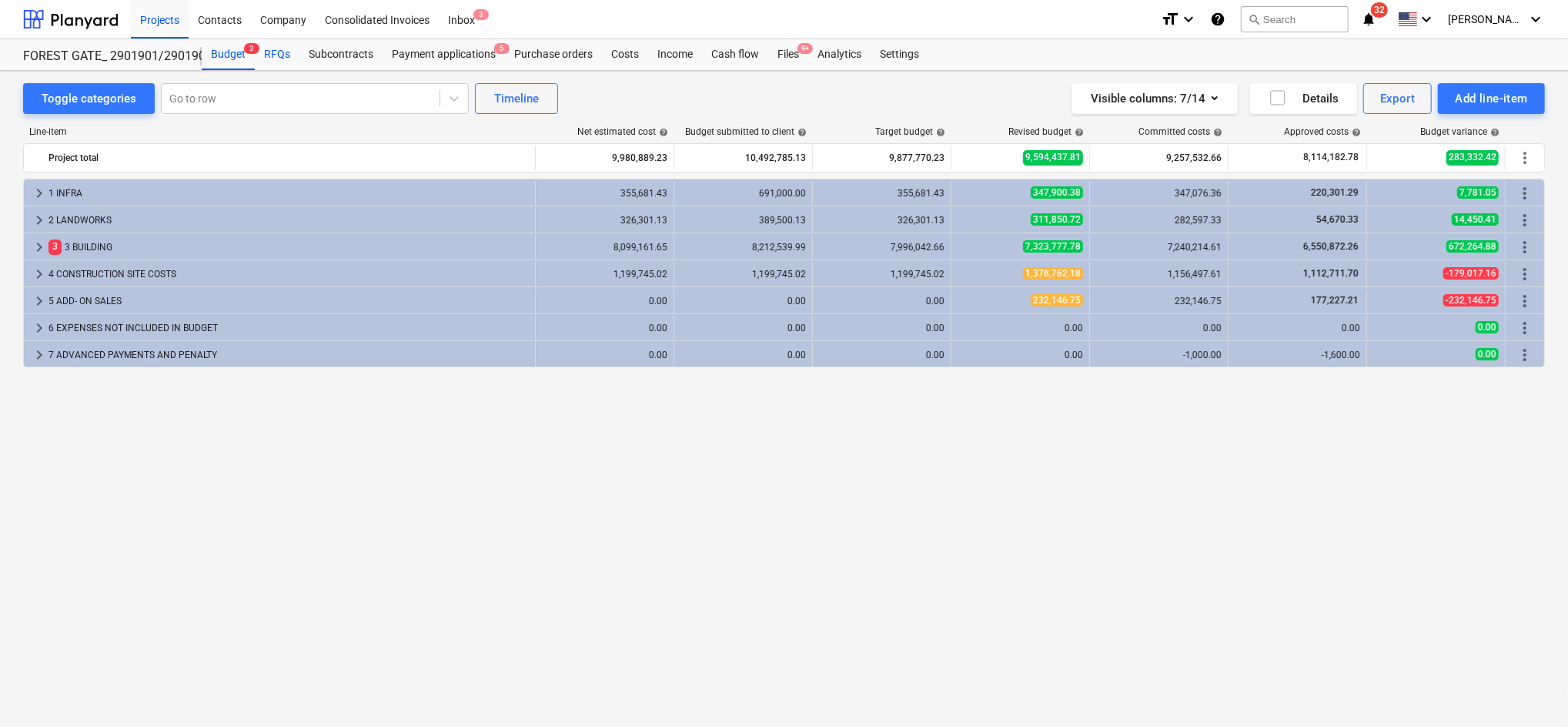
click at [269, 51] on div "RFQs" at bounding box center [276, 54] width 44 height 30
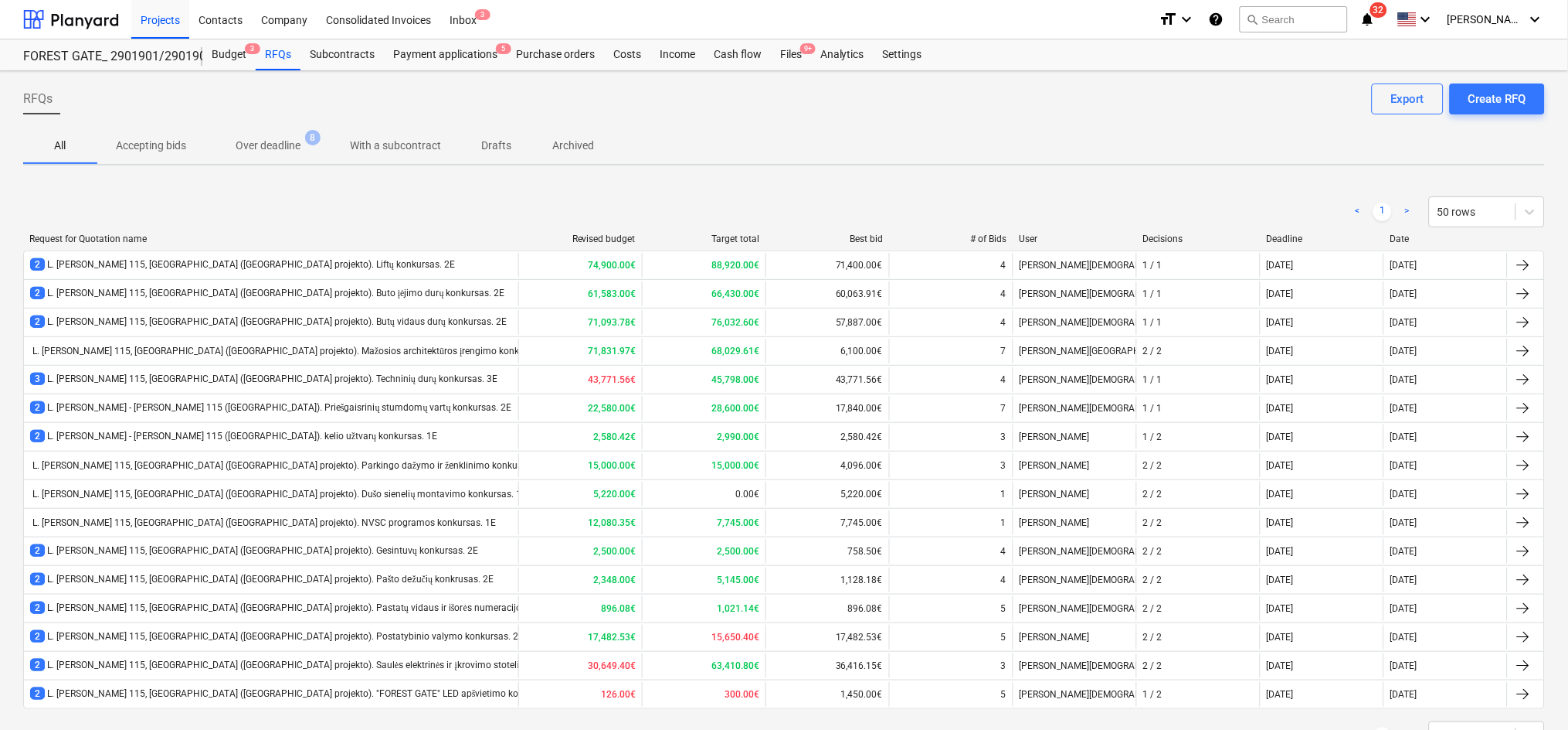
click at [587, 150] on p "Archived" at bounding box center [573, 145] width 41 height 16
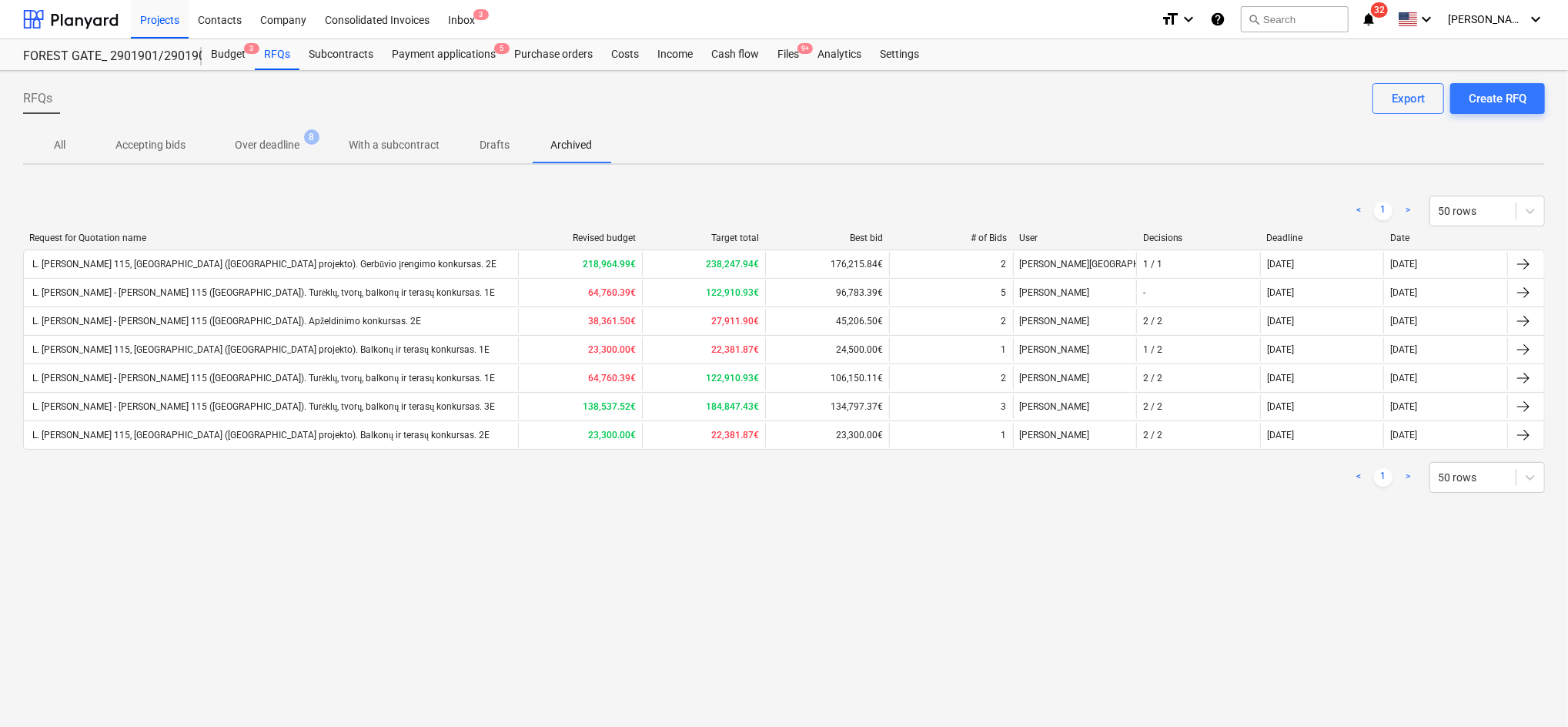
click at [63, 139] on p "All" at bounding box center [60, 144] width 37 height 16
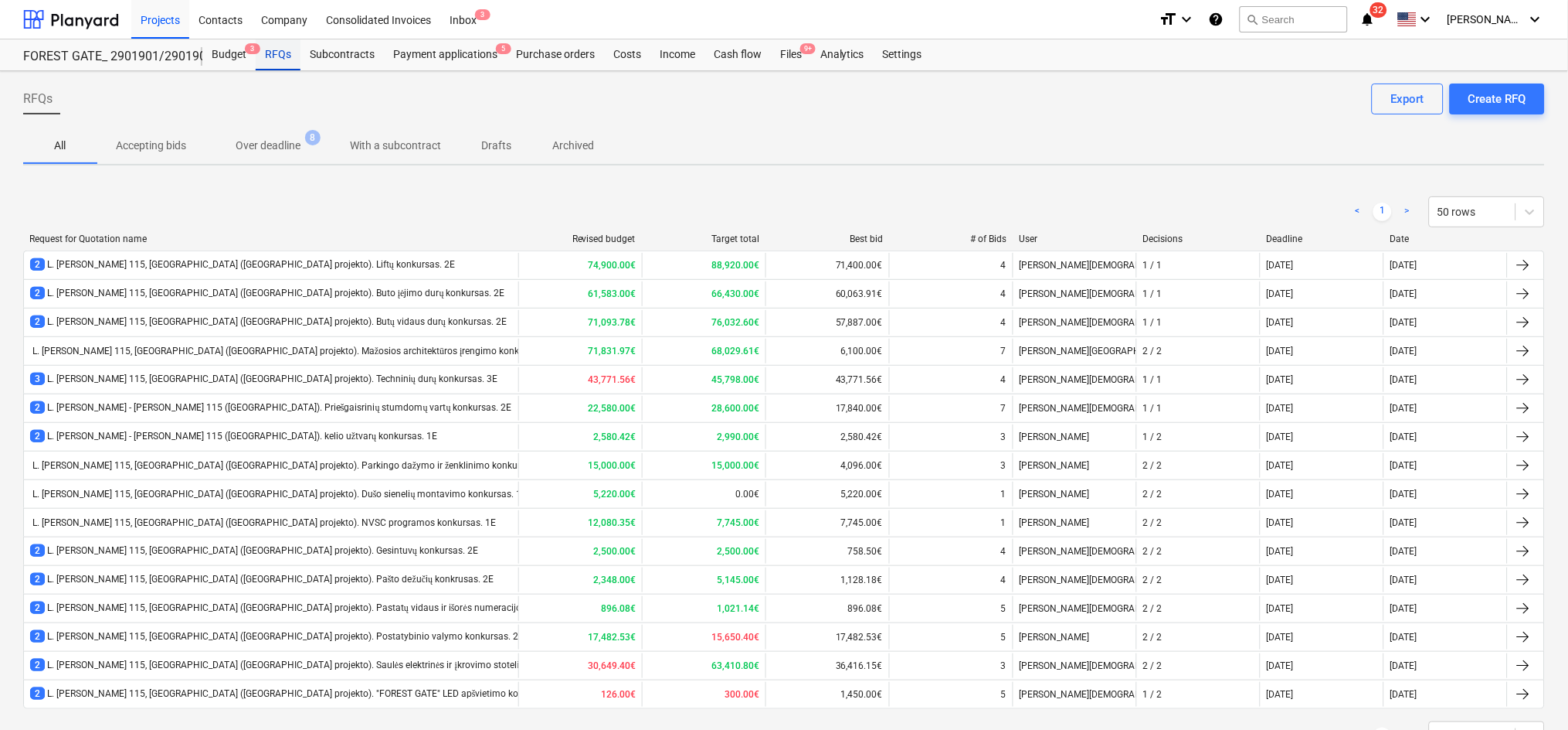
click at [264, 45] on div "RFQs" at bounding box center [277, 54] width 44 height 31
click at [270, 51] on div "RFQs" at bounding box center [277, 54] width 44 height 31
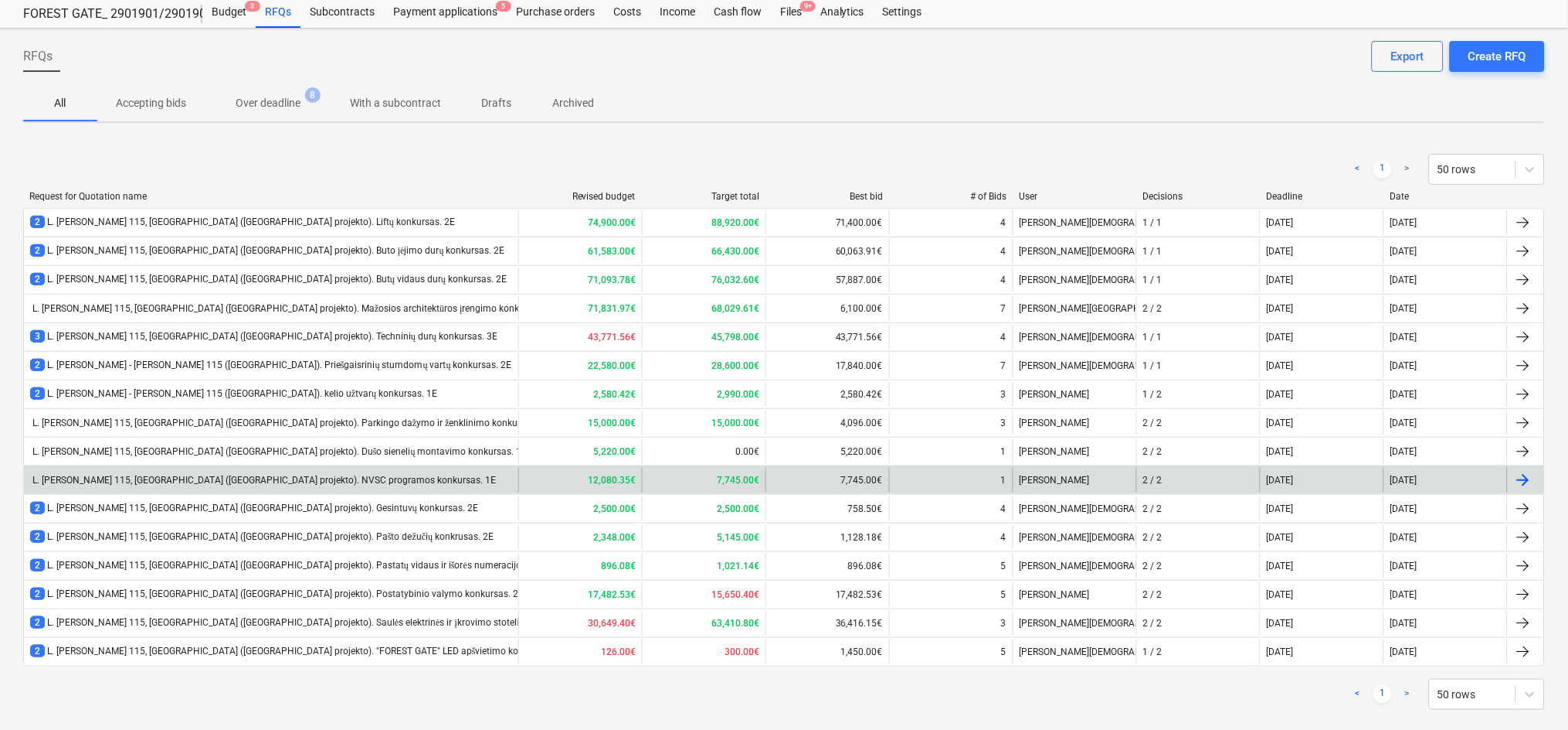
scroll to position [66, 0]
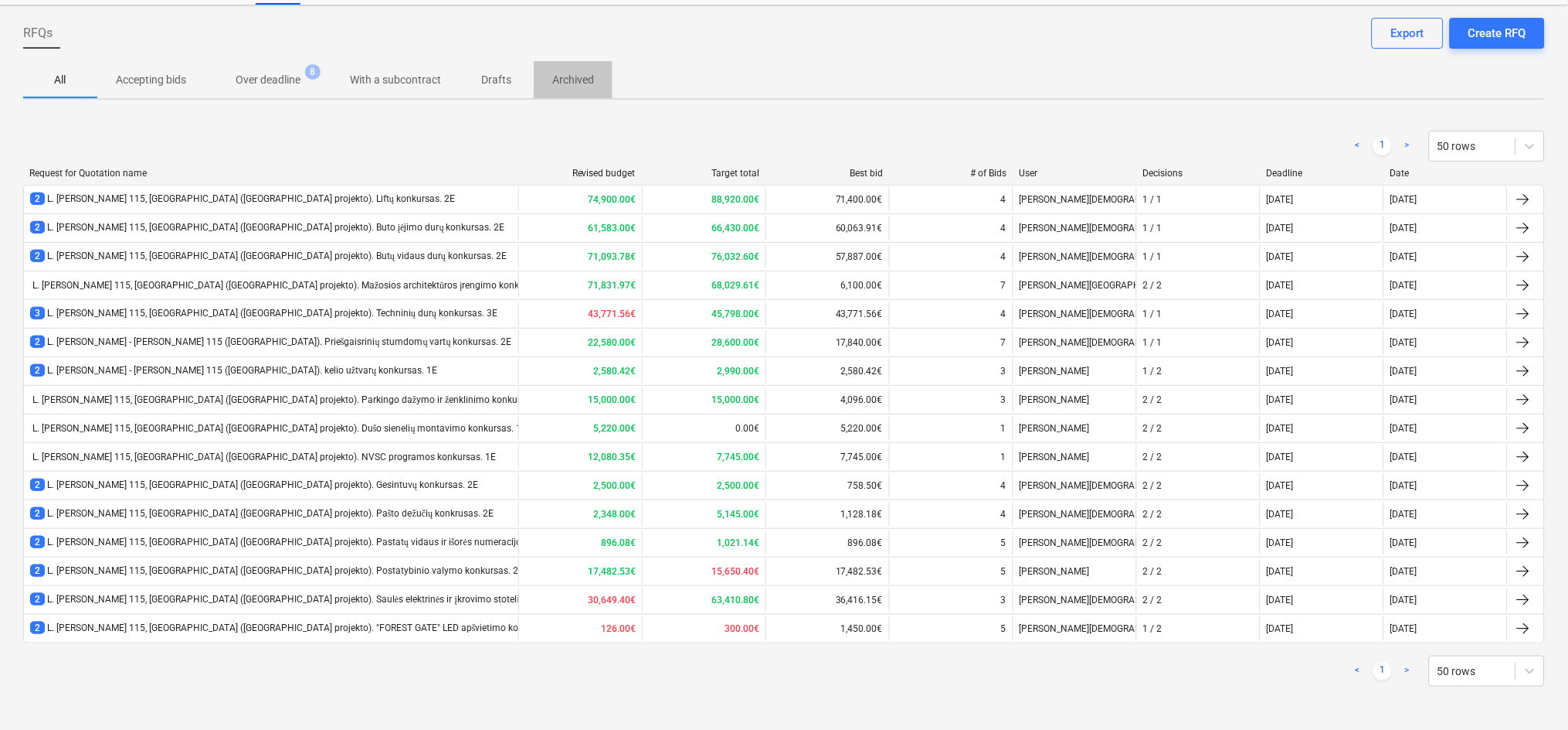
click at [586, 89] on span "Archived" at bounding box center [573, 80] width 79 height 26
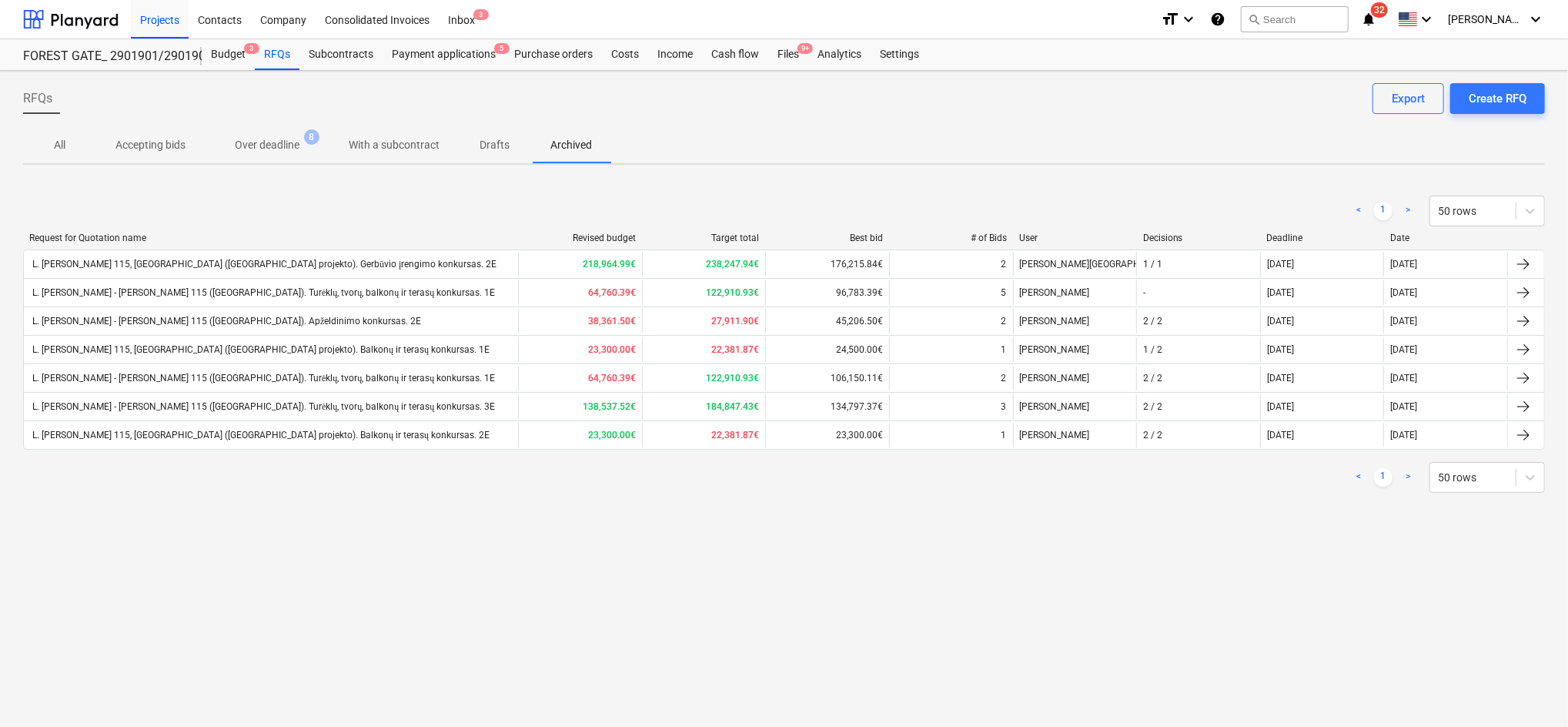
click at [51, 146] on p "All" at bounding box center [60, 144] width 37 height 16
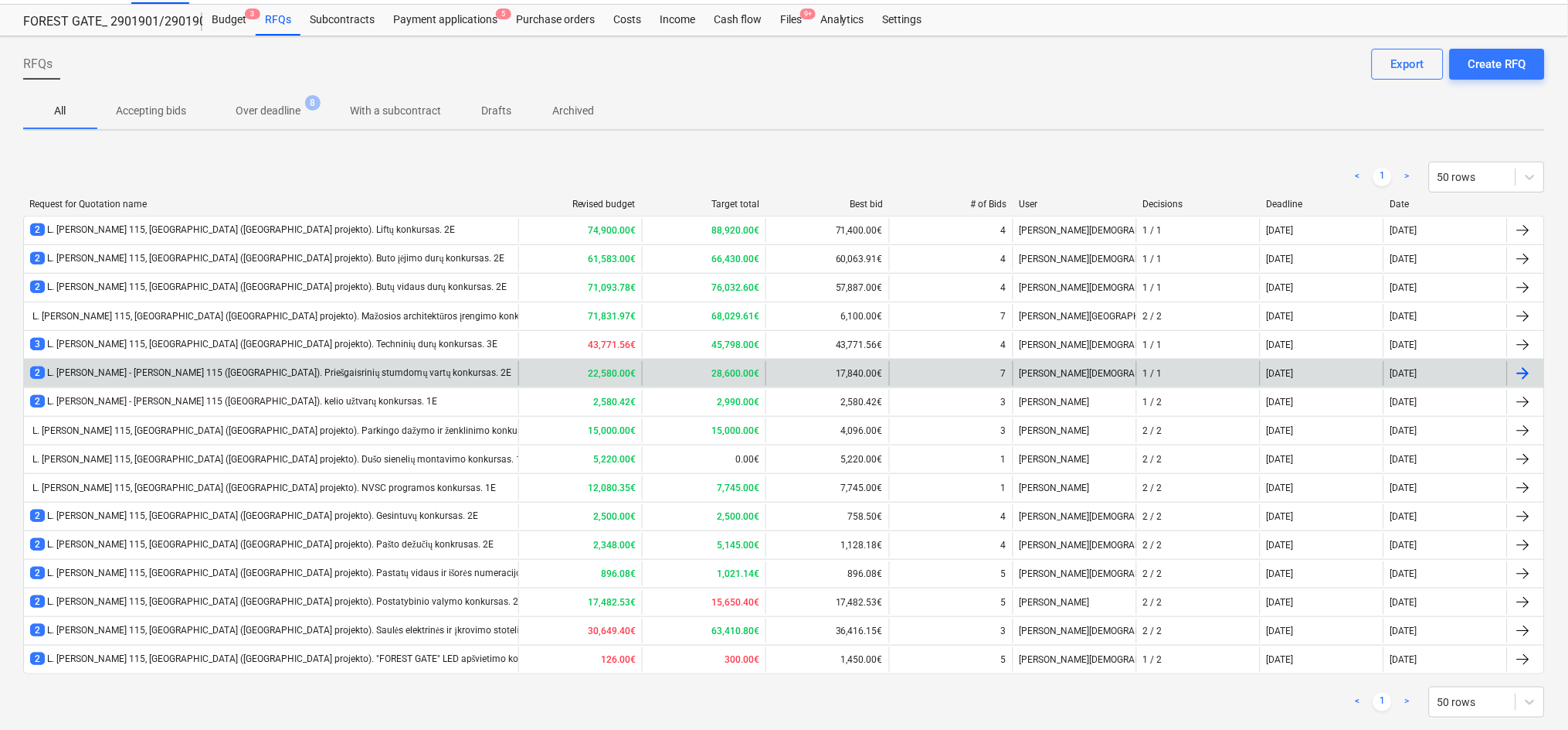
scroll to position [66, 0]
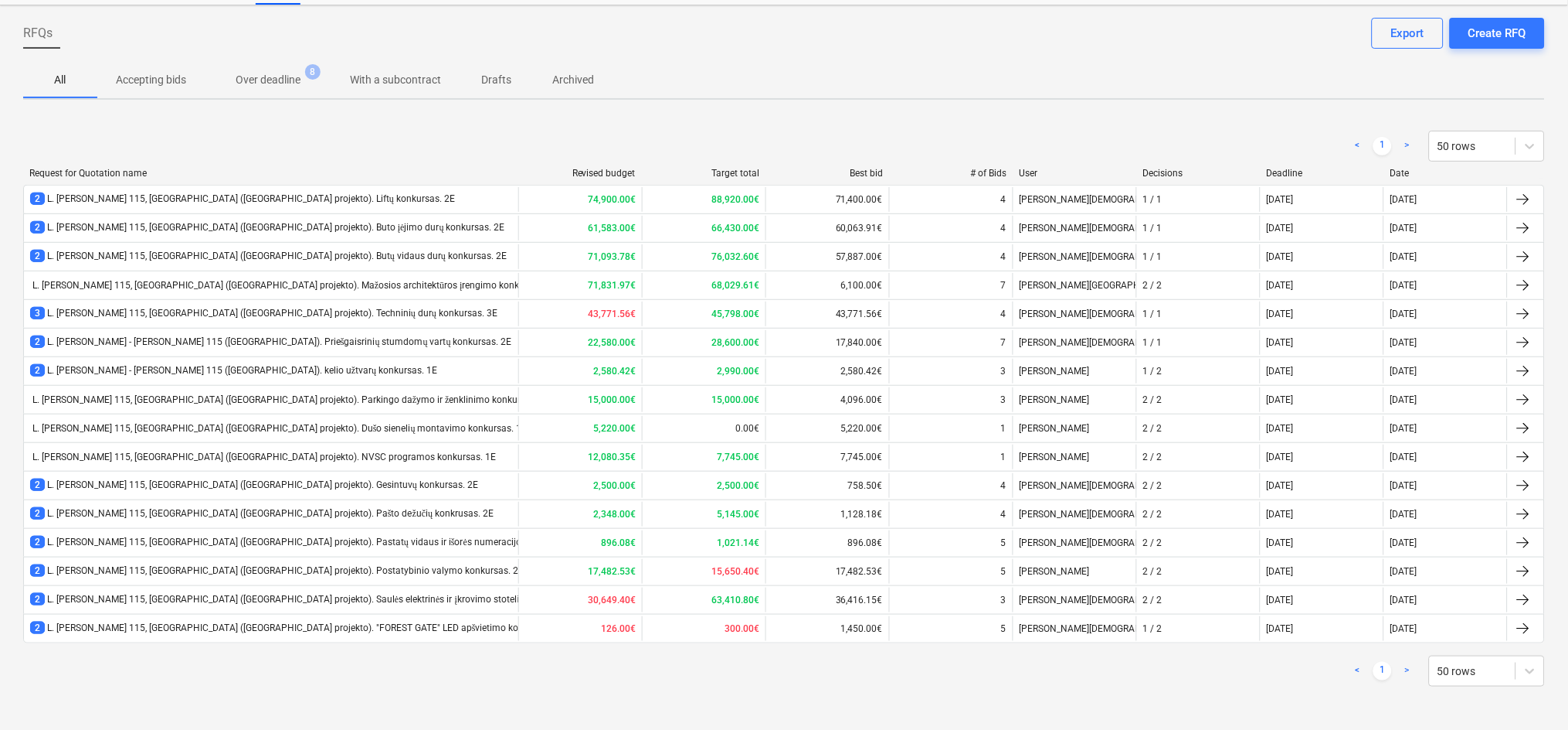
click at [575, 81] on p "Archived" at bounding box center [573, 80] width 41 height 16
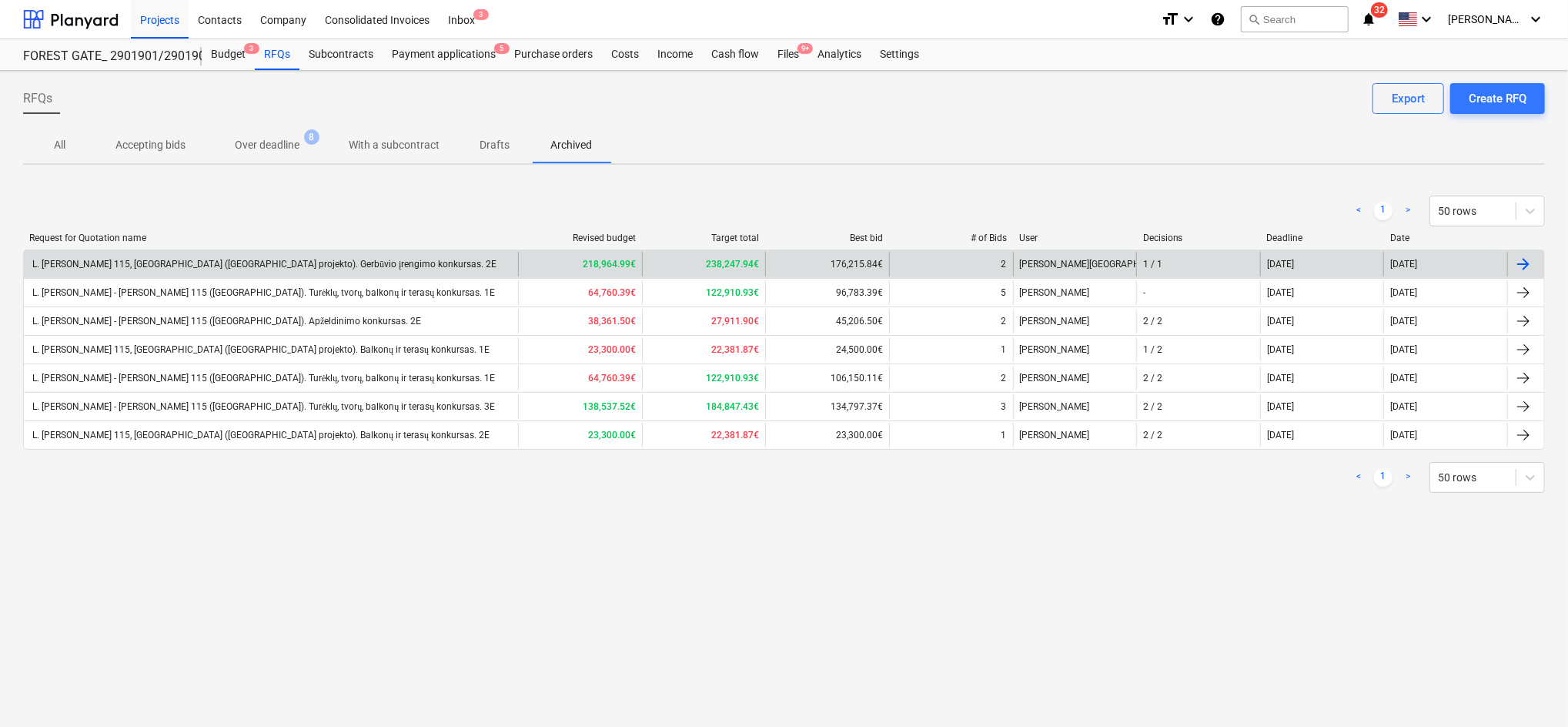
click at [1526, 264] on div at bounding box center [1523, 263] width 19 height 19
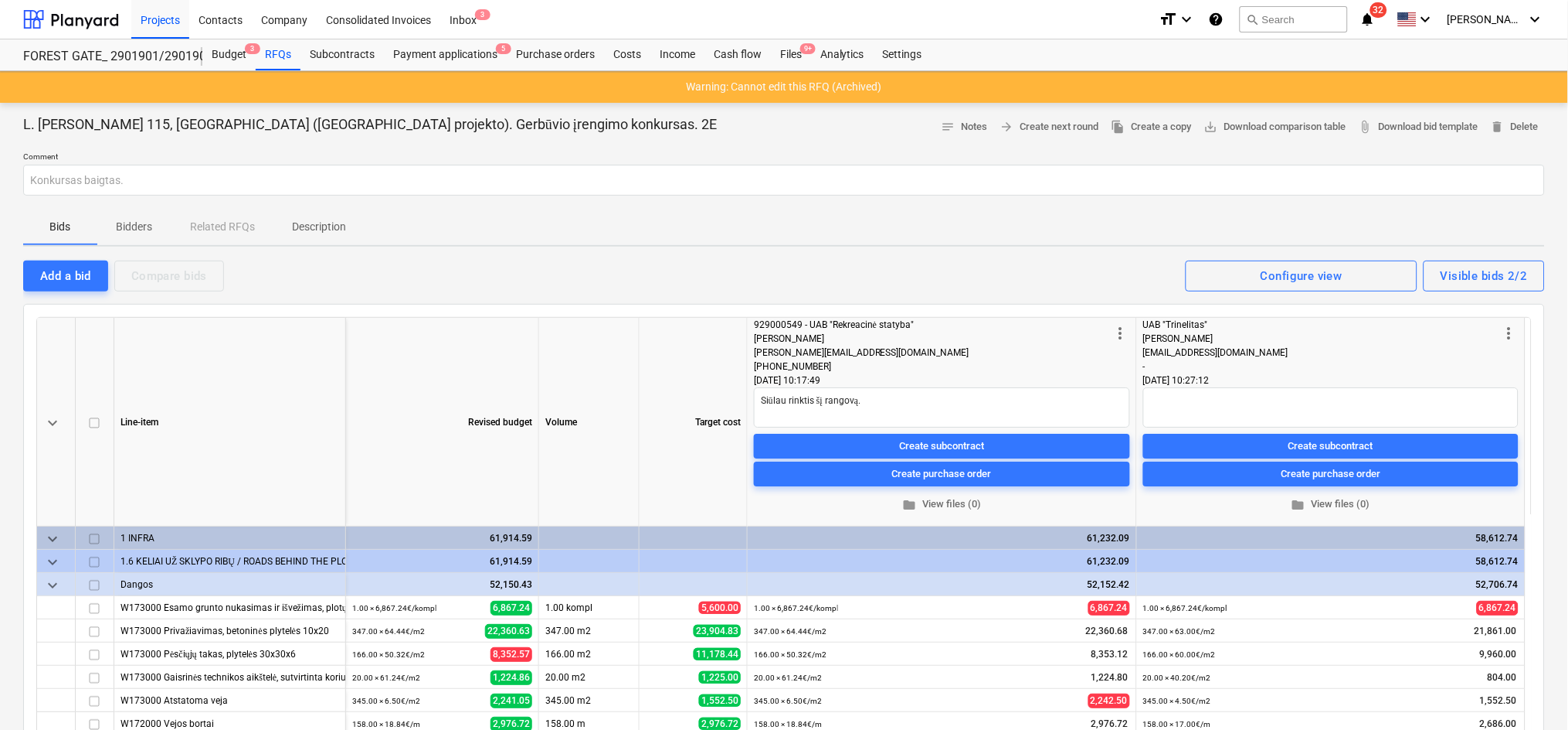
type textarea "x"
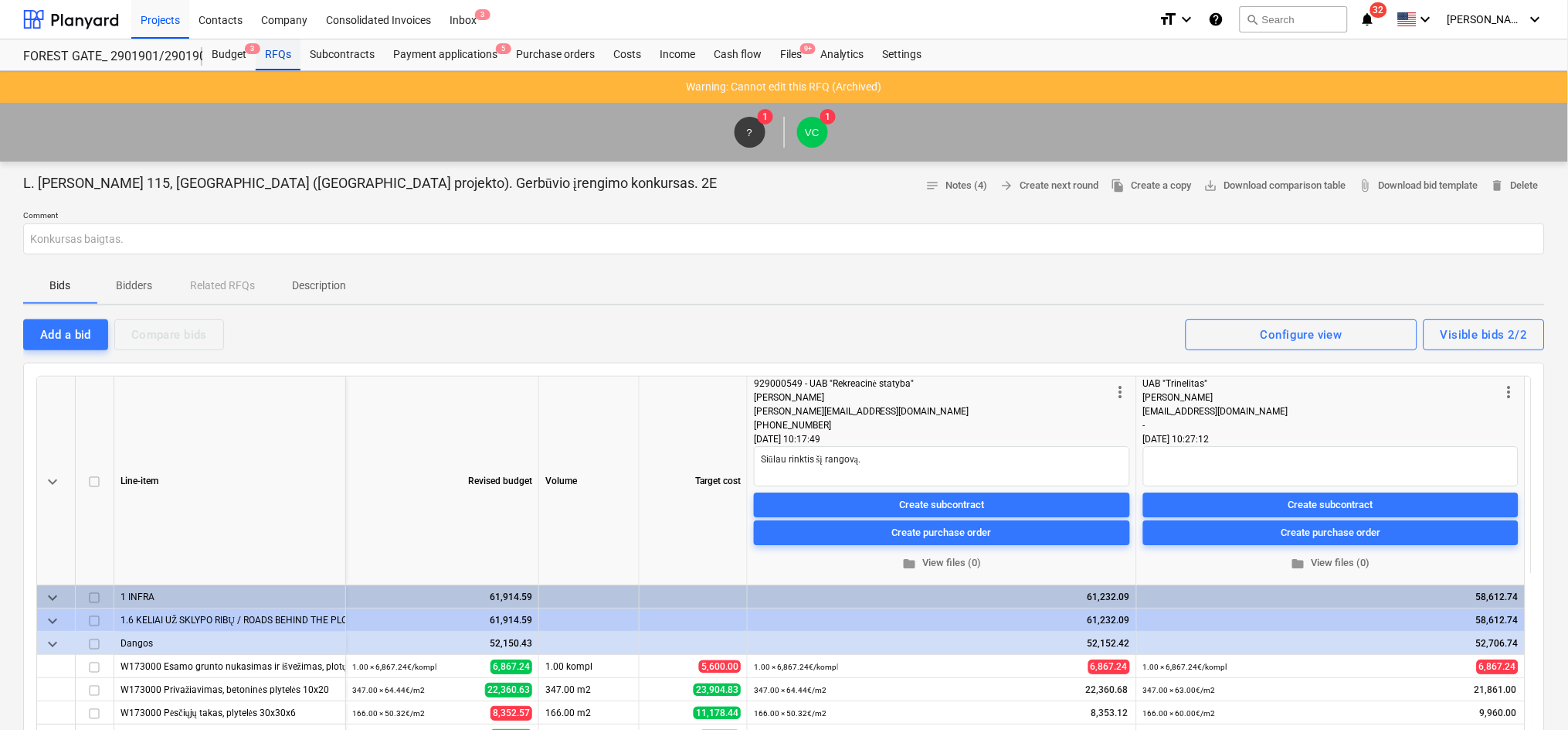
click at [279, 51] on div "RFQs" at bounding box center [277, 54] width 44 height 31
